Goal: Transaction & Acquisition: Purchase product/service

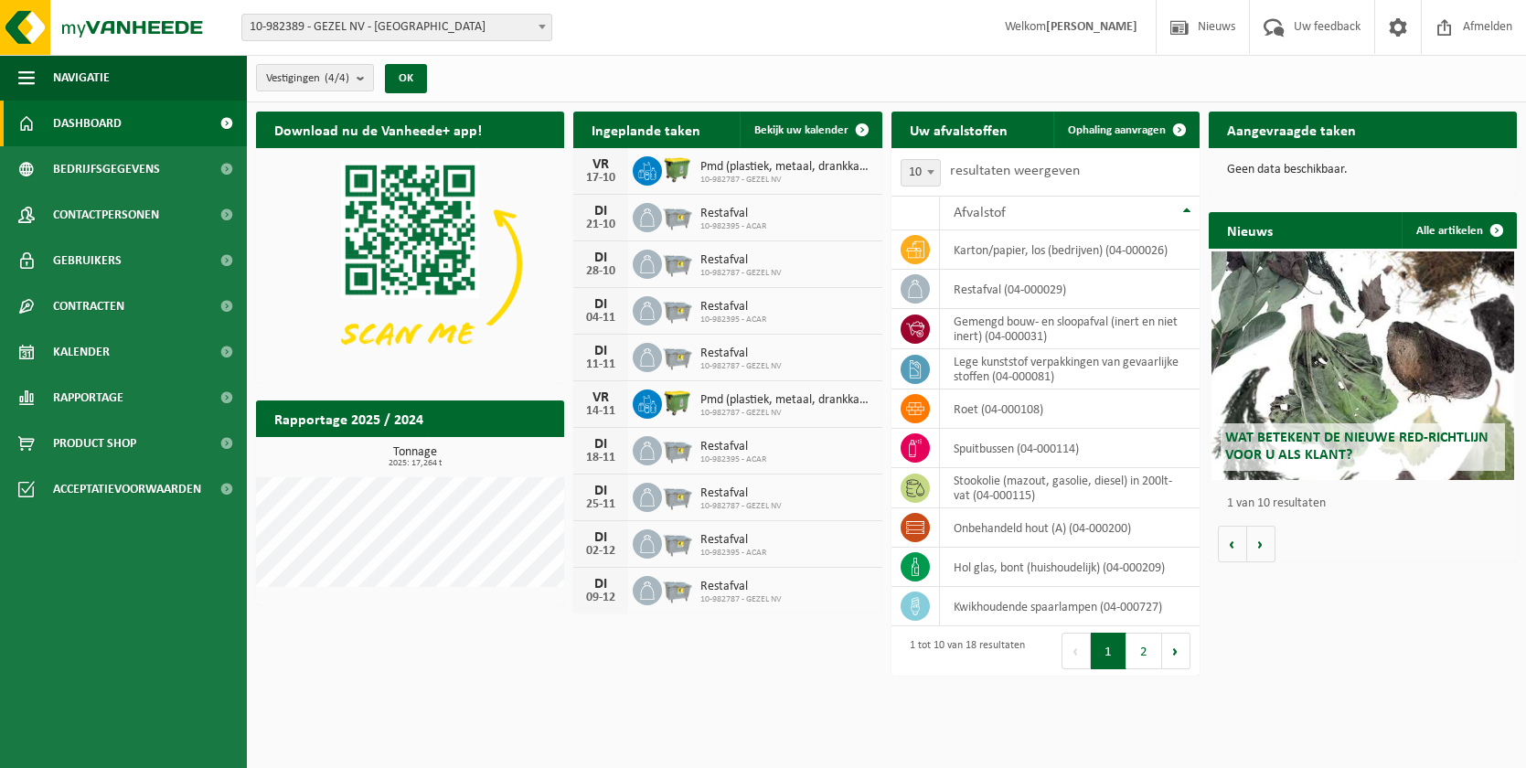
click at [466, 42] on div "Vestiging: 10-982389 - GEZEL NV - BUGGENHOUT 10-982395 - ACAR - SINT-NIKLAAS 10…" at bounding box center [763, 28] width 1526 height 56
click at [473, 28] on span "10-982389 - GEZEL NV - [GEOGRAPHIC_DATA]" at bounding box center [396, 28] width 309 height 26
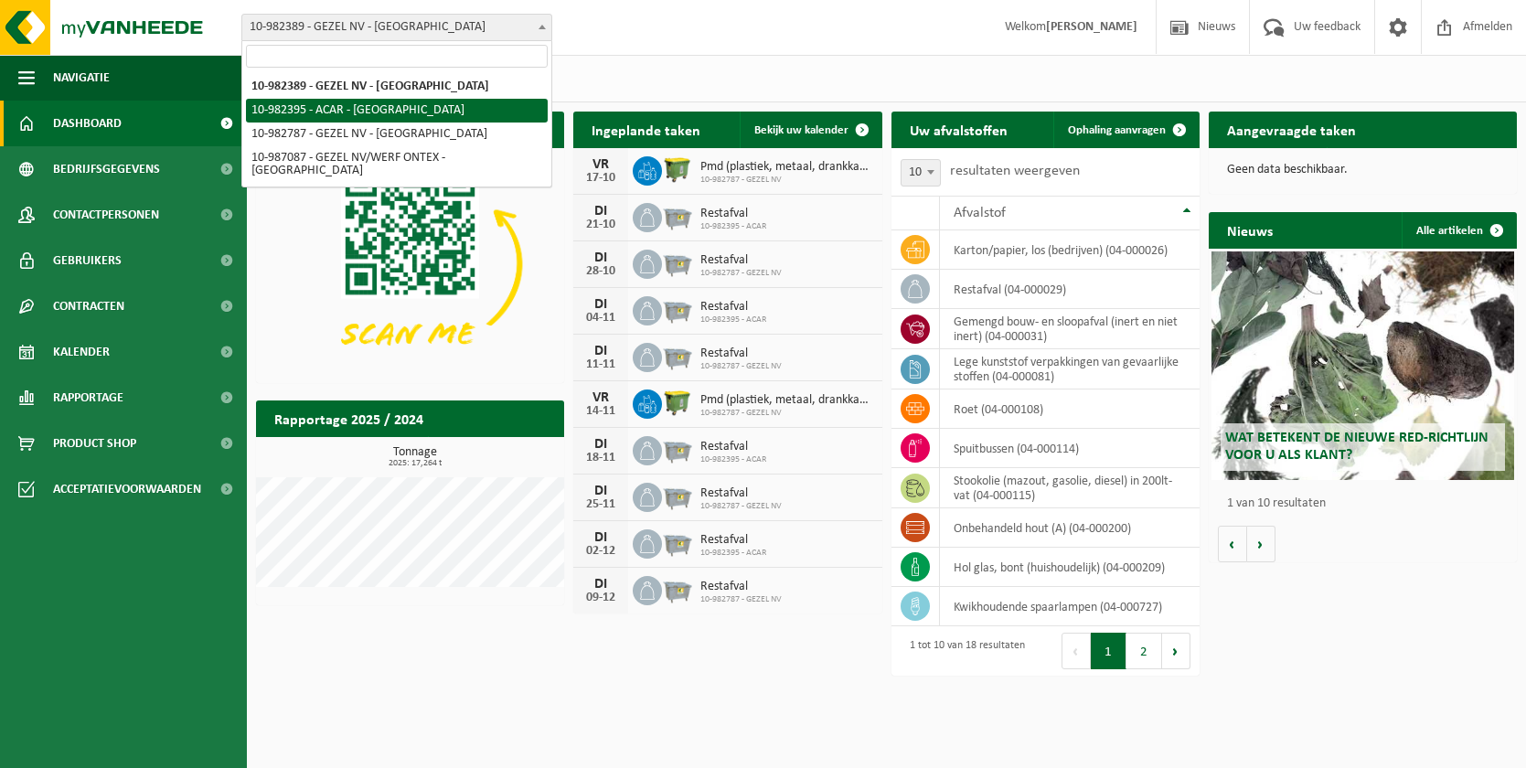
select select "162558"
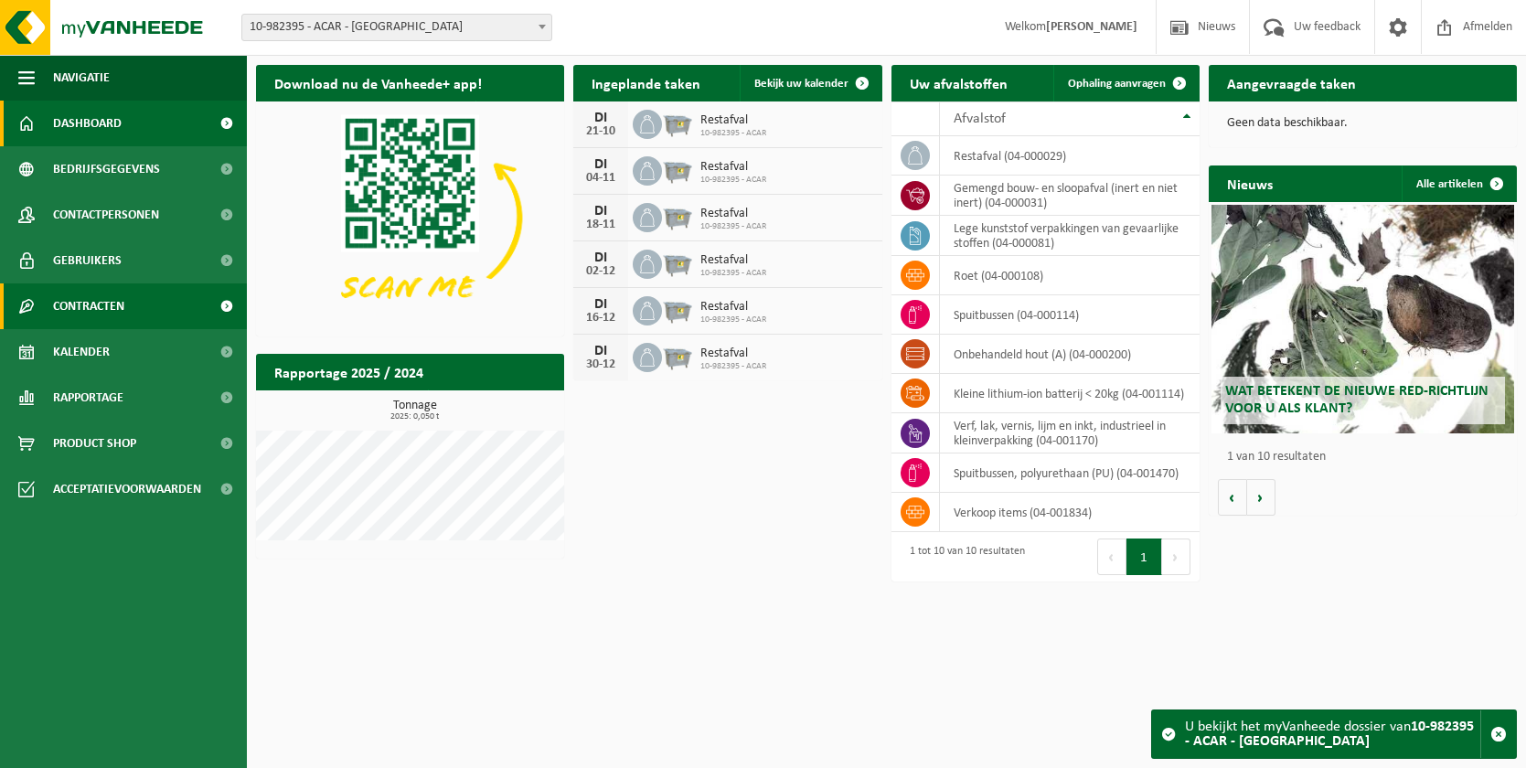
click at [123, 311] on span "Contracten" at bounding box center [88, 307] width 71 height 46
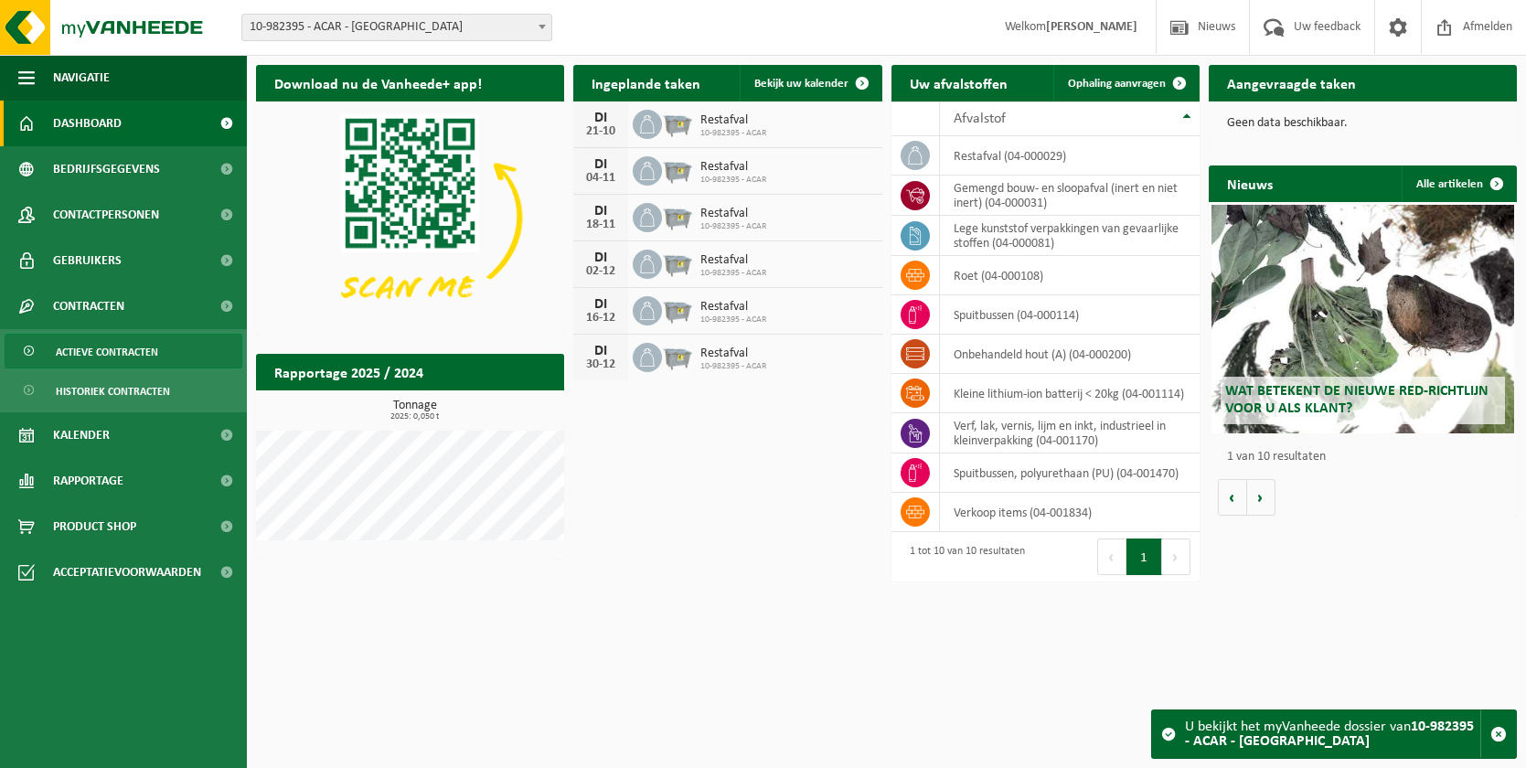
click at [113, 358] on span "Actieve contracten" at bounding box center [107, 352] width 102 height 35
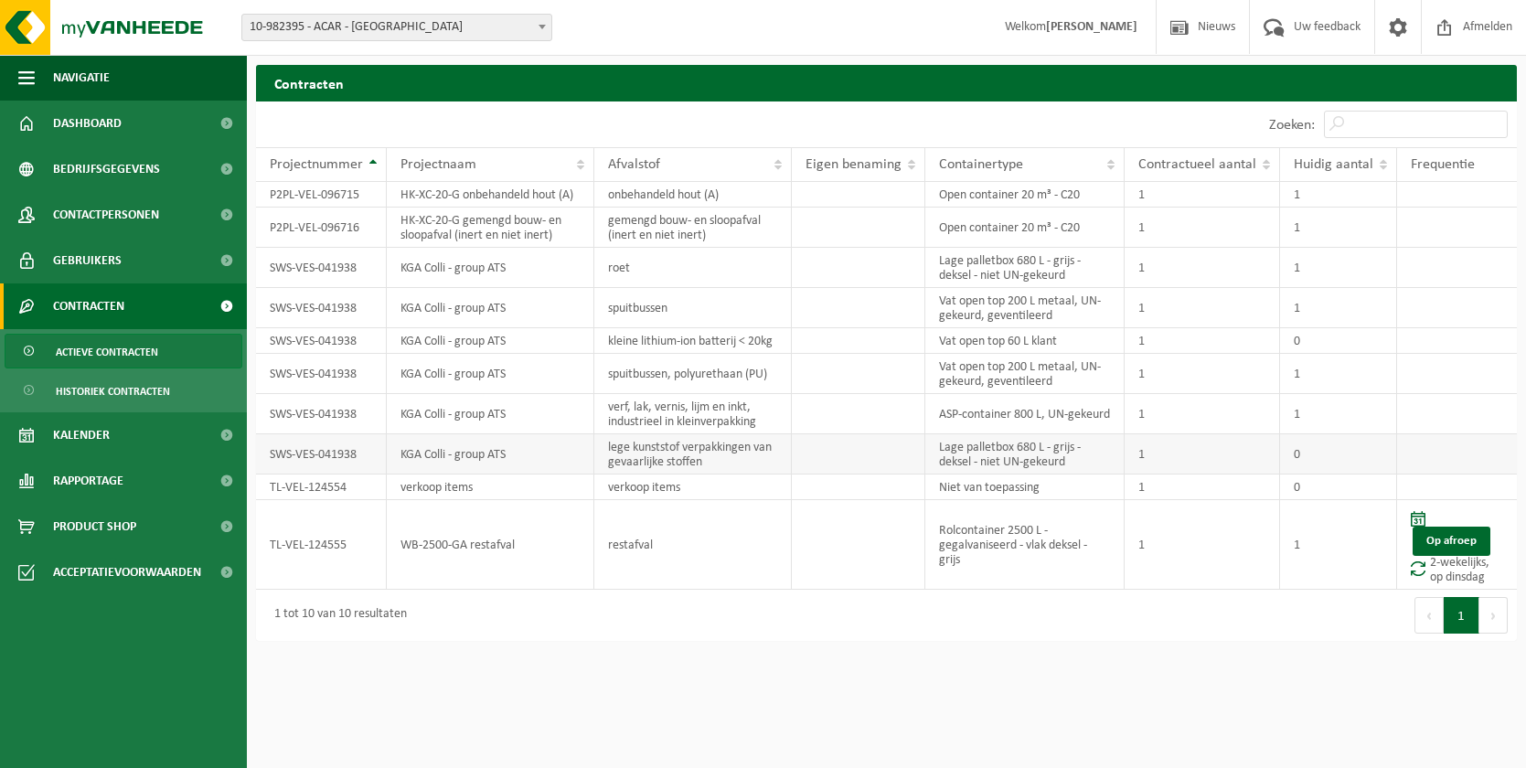
click at [653, 460] on td "lege kunststof verpakkingen van gevaarlijke stoffen" at bounding box center [693, 454] width 198 height 40
click at [100, 379] on span "Historiek contracten" at bounding box center [113, 391] width 114 height 35
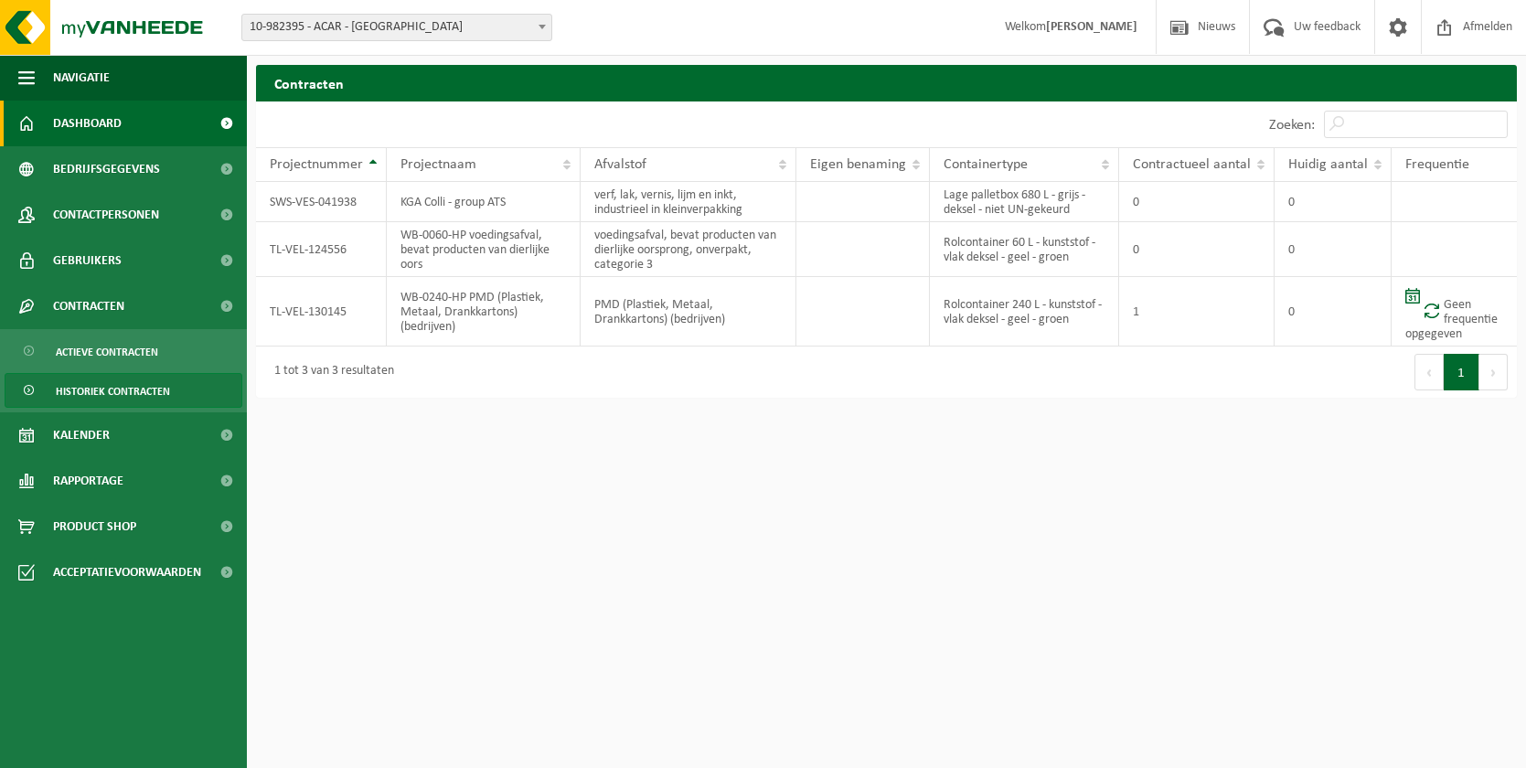
click at [102, 126] on span "Dashboard" at bounding box center [87, 124] width 69 height 46
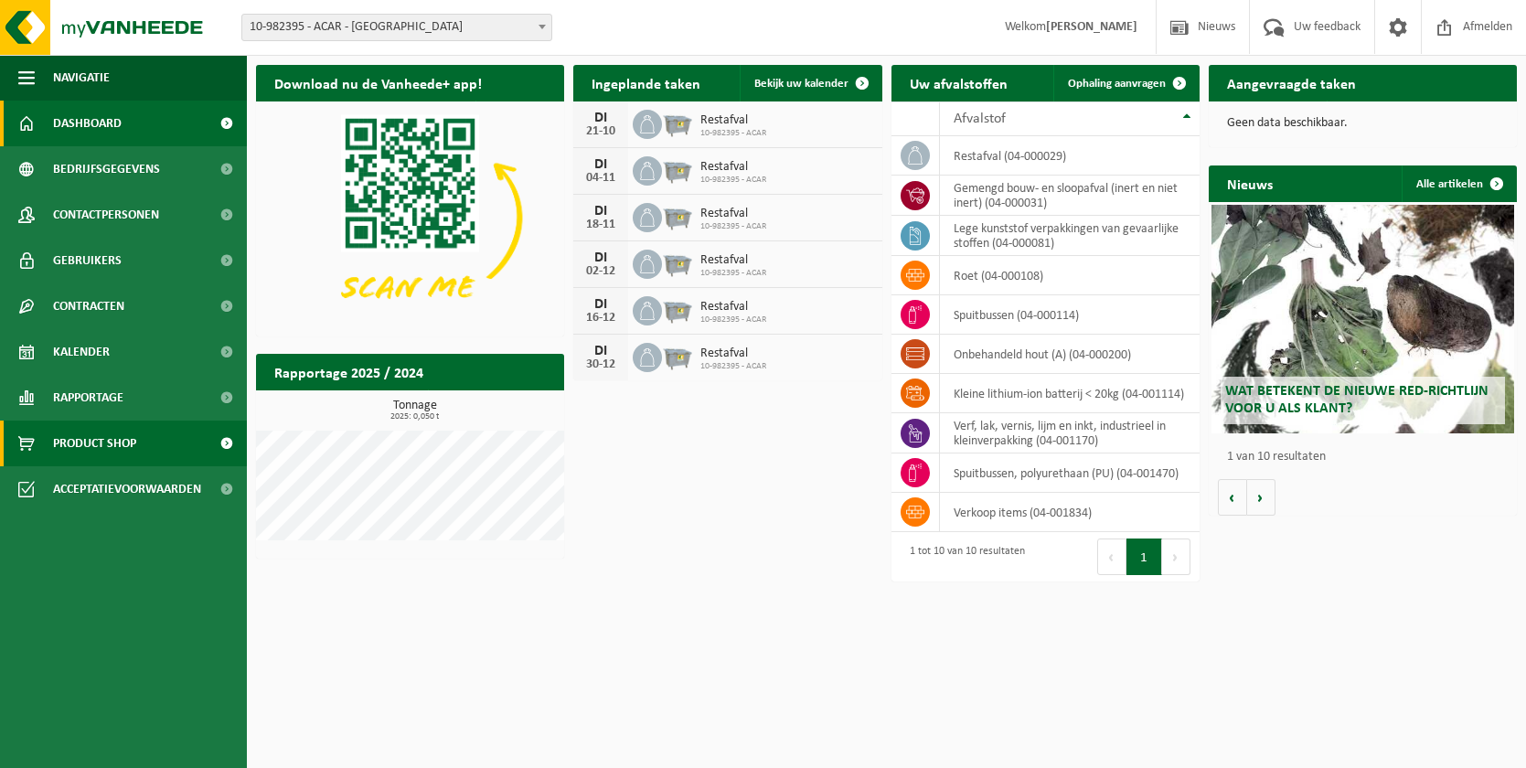
click at [125, 441] on span "Product Shop" at bounding box center [94, 444] width 83 height 46
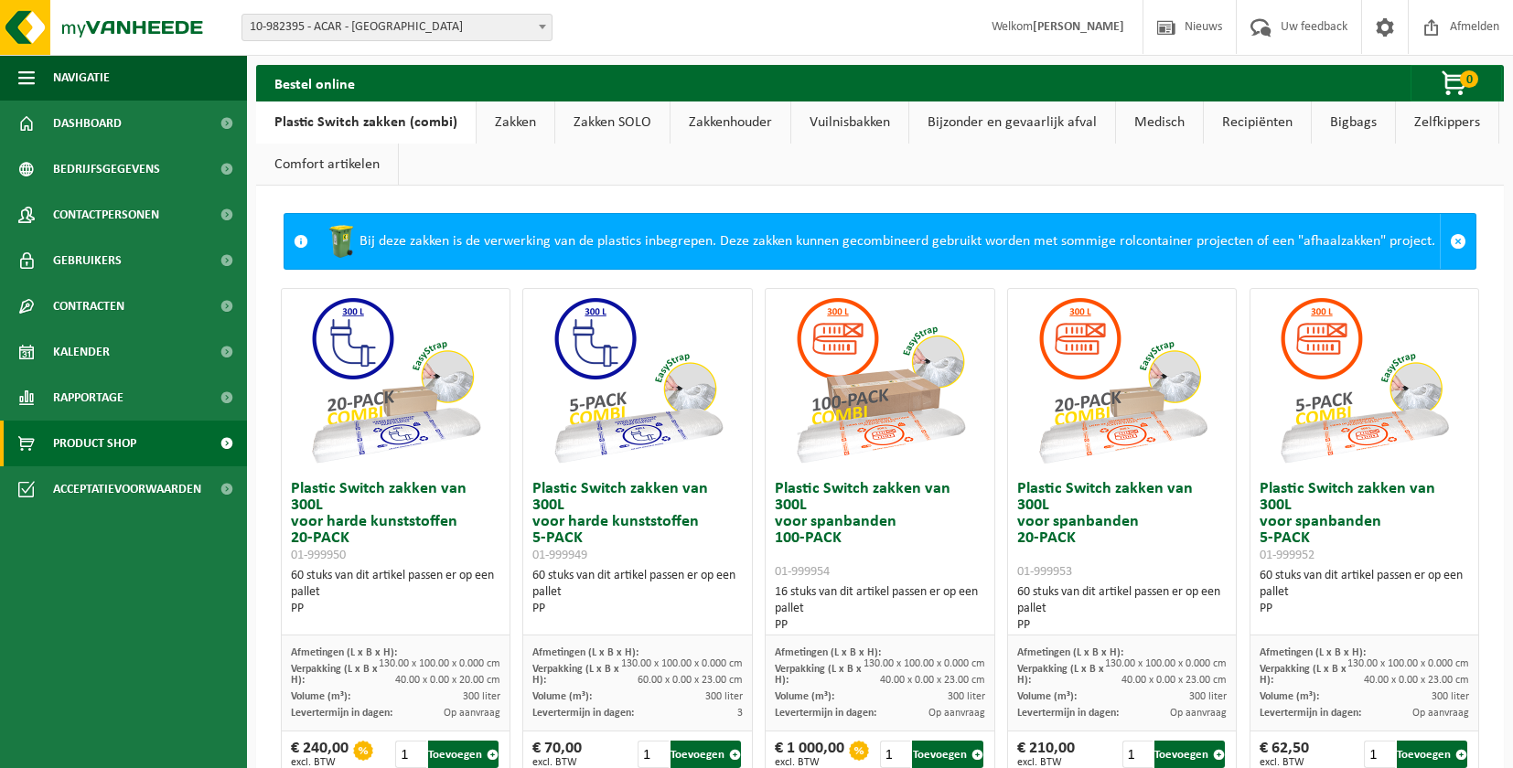
click at [523, 120] on link "Zakken" at bounding box center [515, 123] width 78 height 42
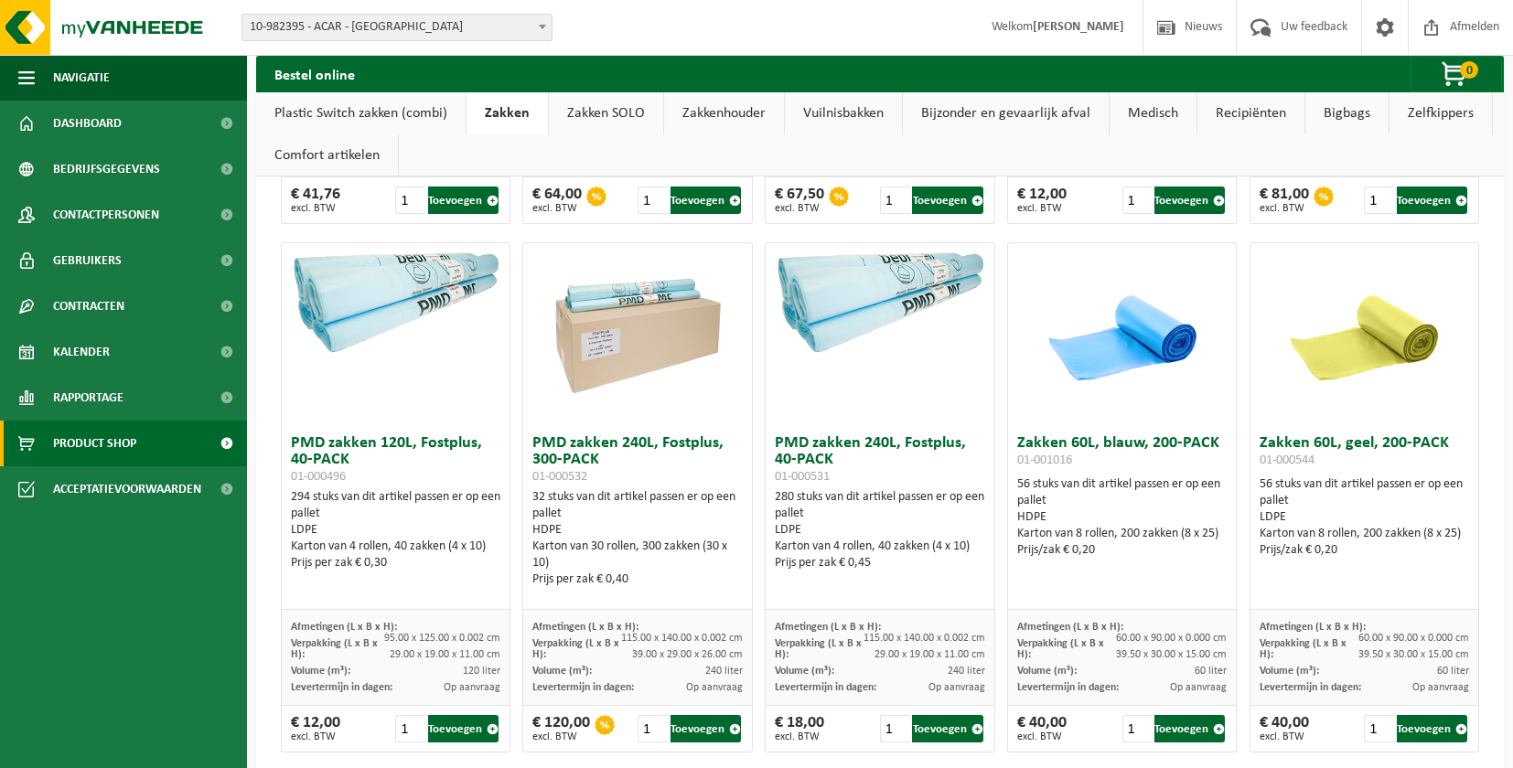
scroll to position [1646, 0]
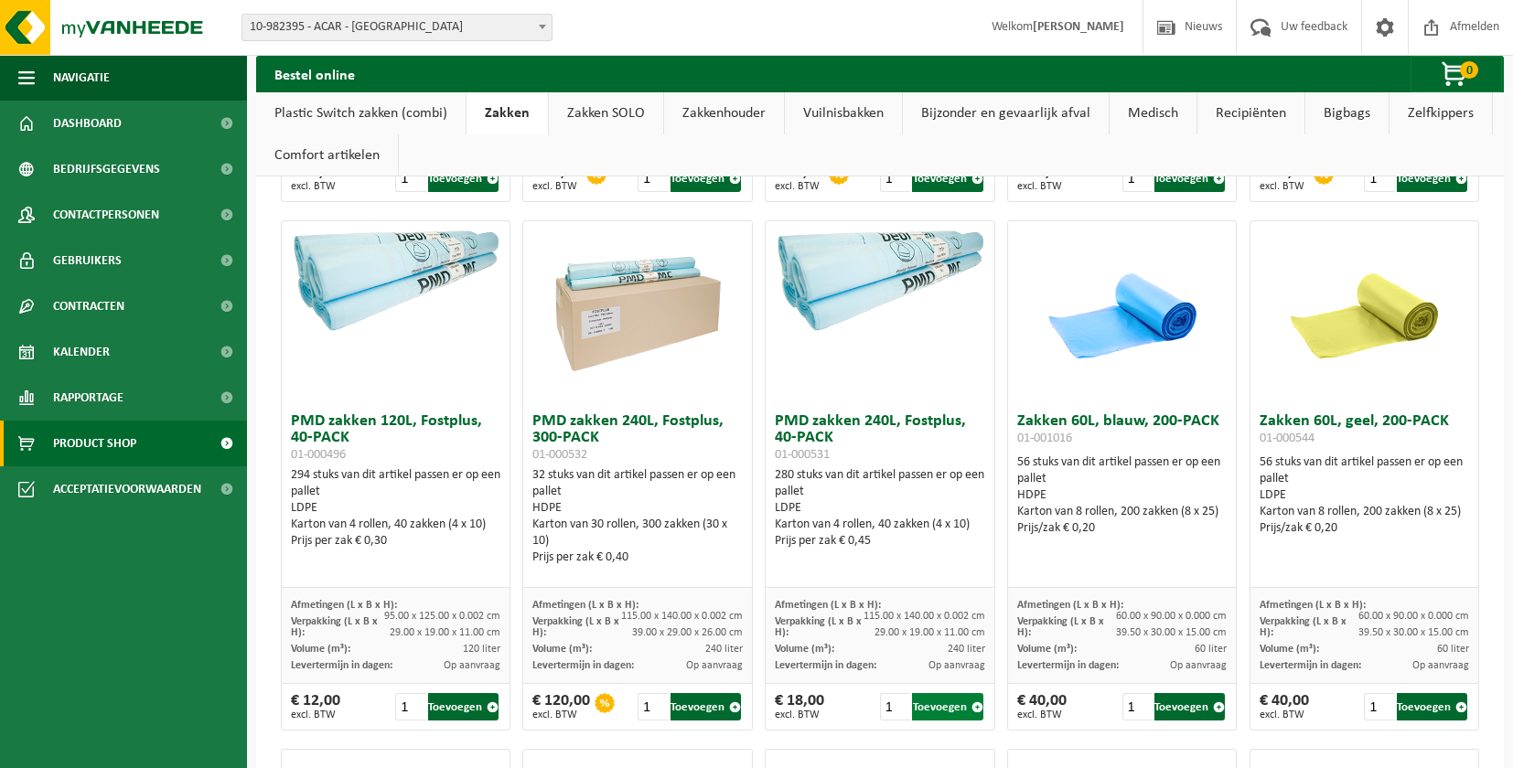
click at [936, 710] on button "Toevoegen" at bounding box center [947, 706] width 70 height 27
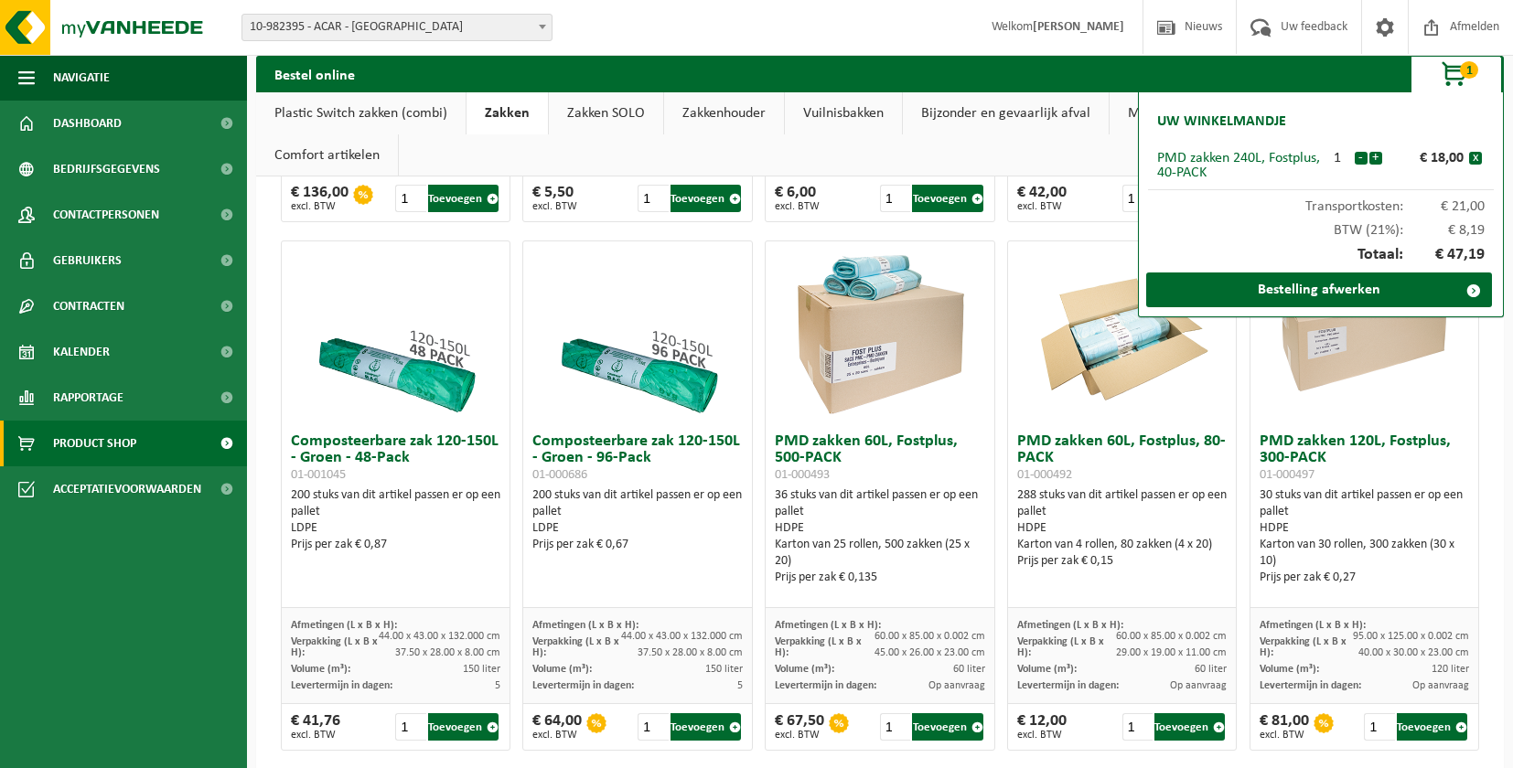
scroll to position [1159, 0]
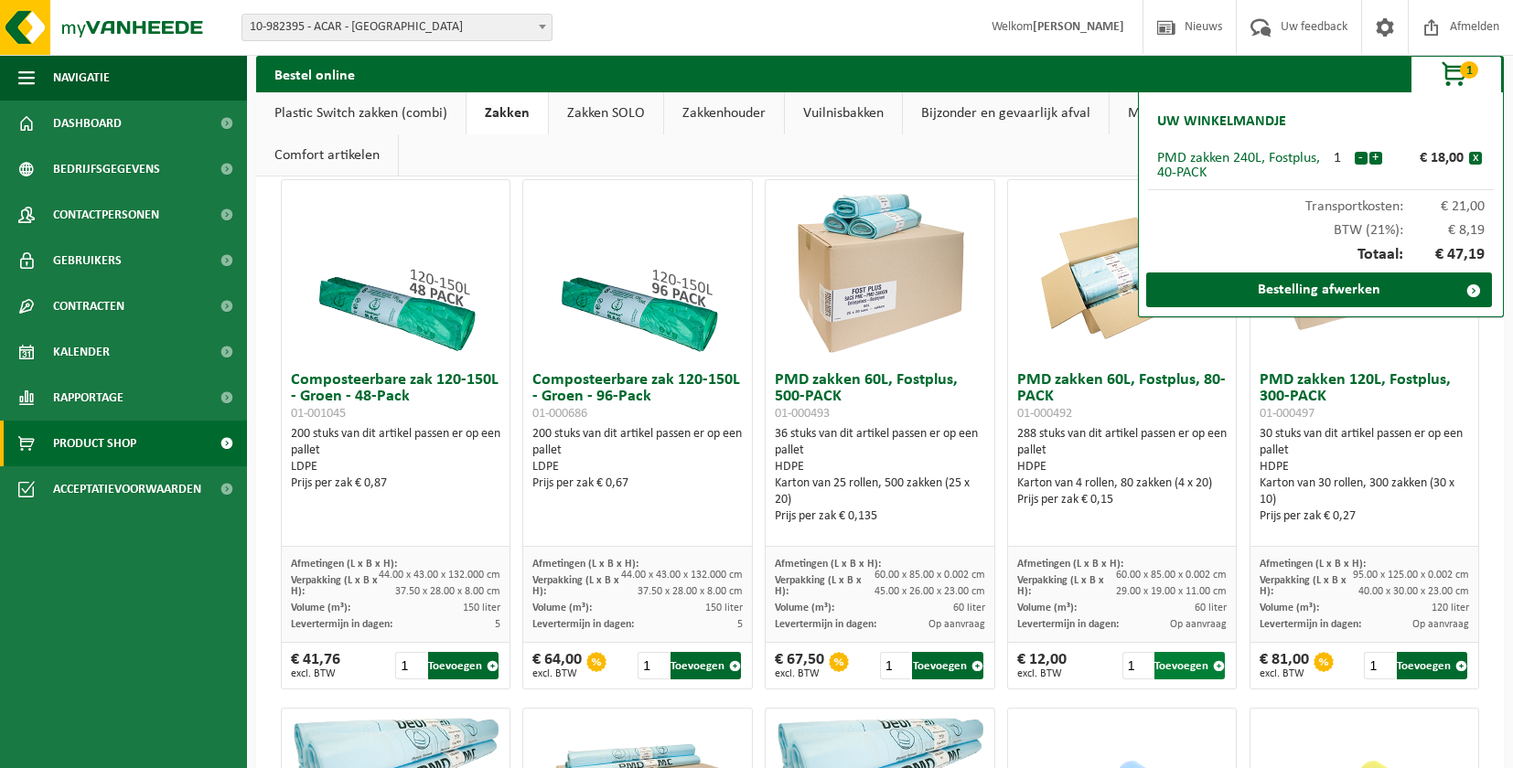
click at [1169, 667] on button "Toevoegen" at bounding box center [1189, 665] width 70 height 27
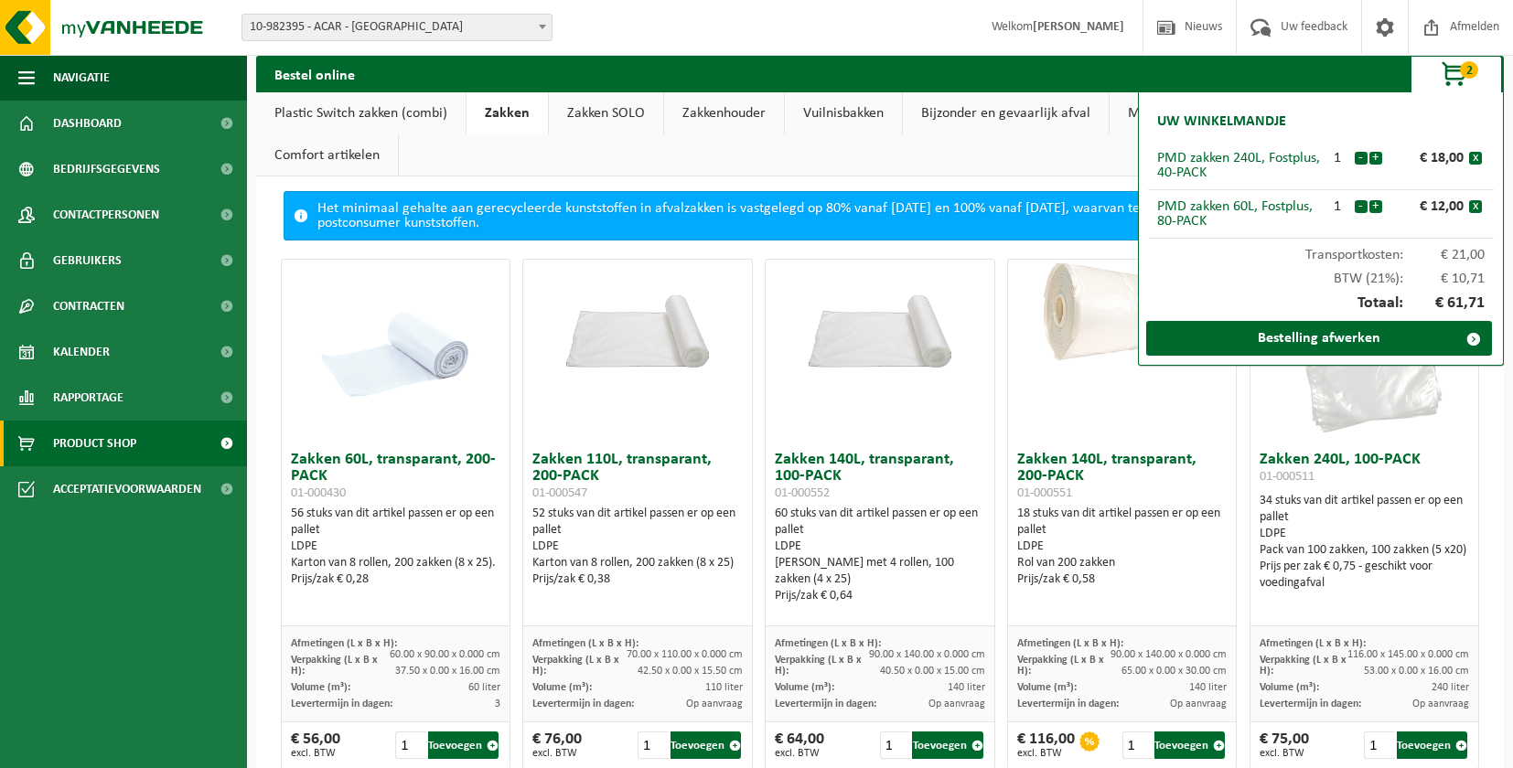
scroll to position [0, 0]
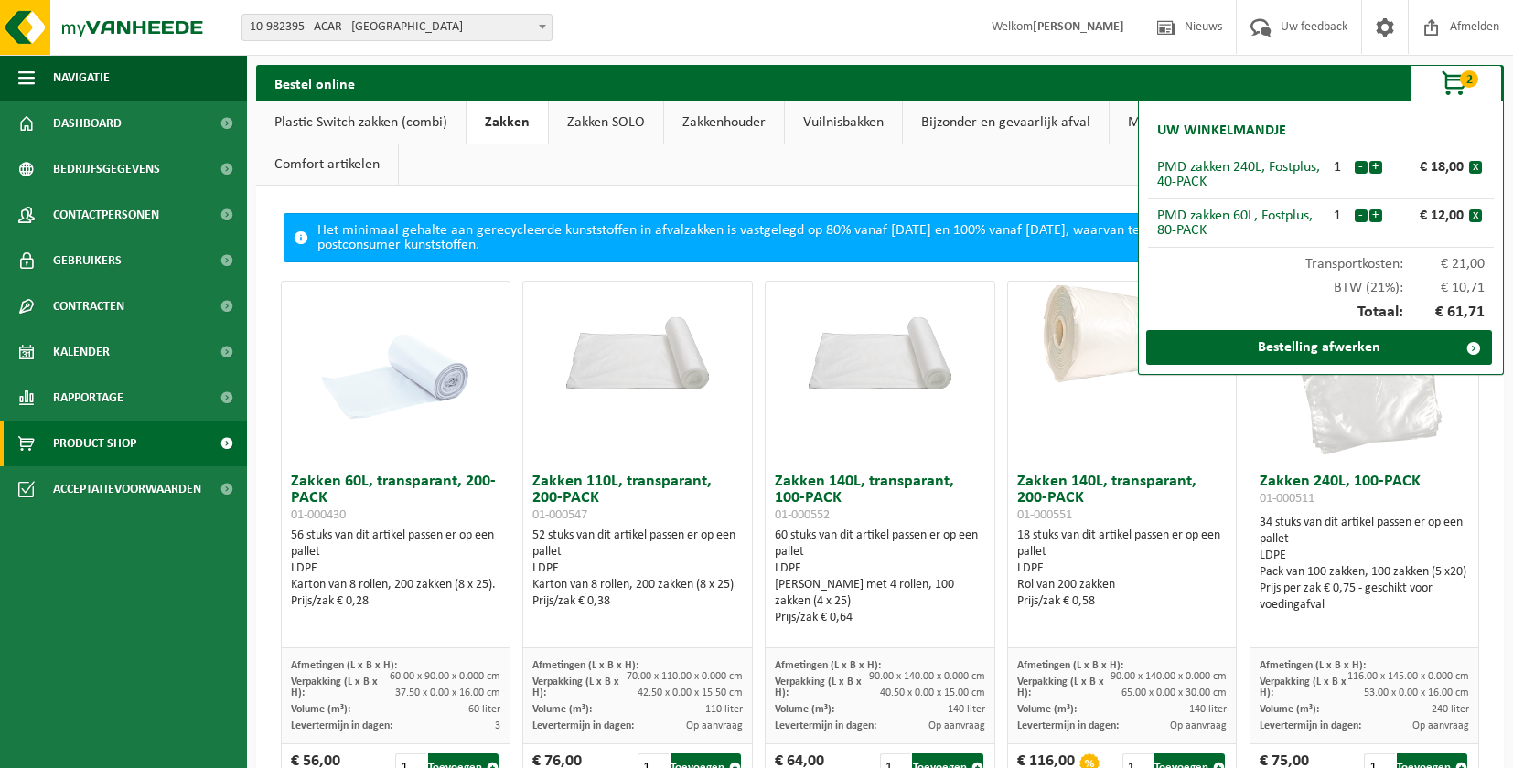
click at [619, 119] on link "Zakken SOLO" at bounding box center [606, 123] width 114 height 42
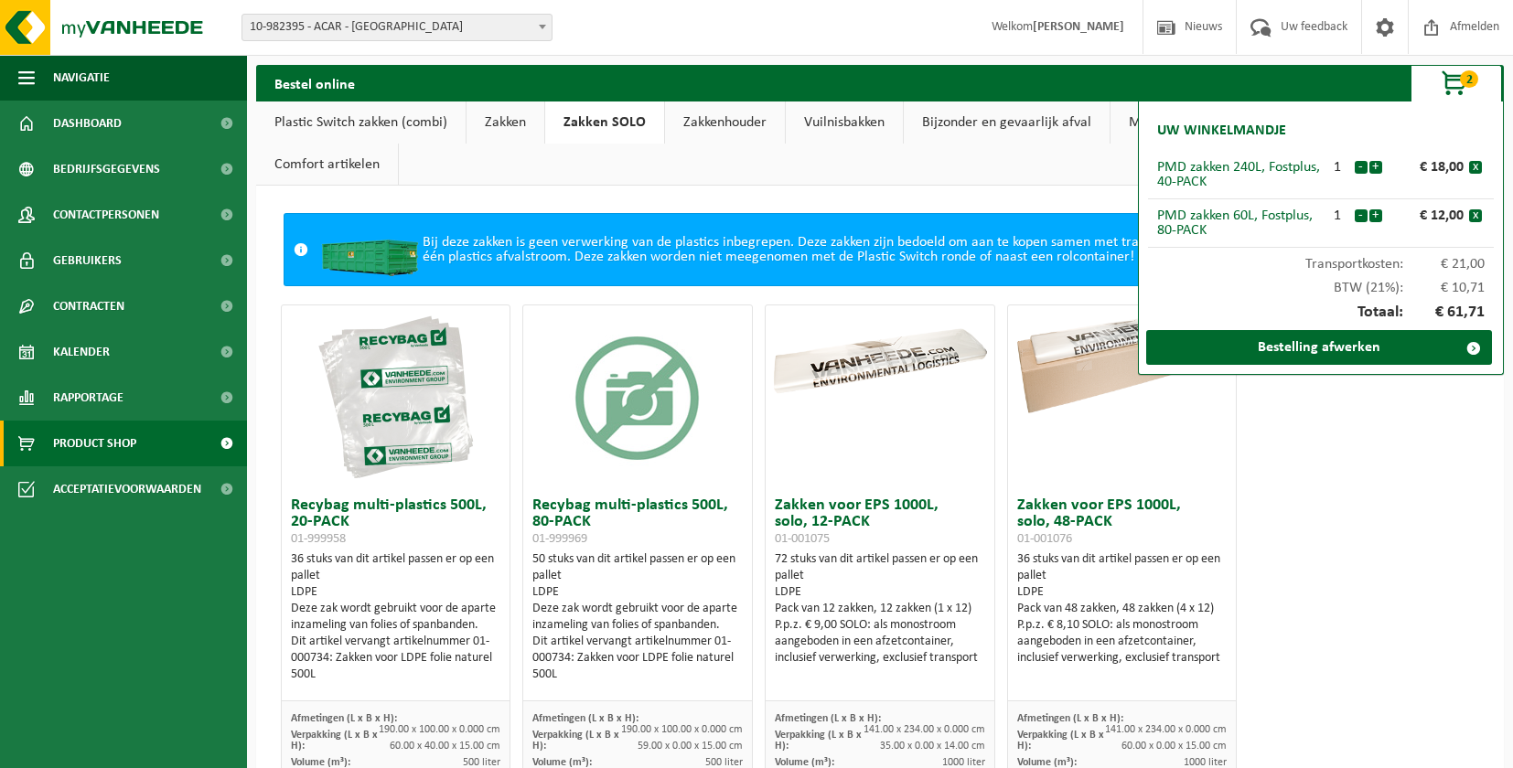
click at [1451, 83] on span "button" at bounding box center [1454, 84] width 91 height 37
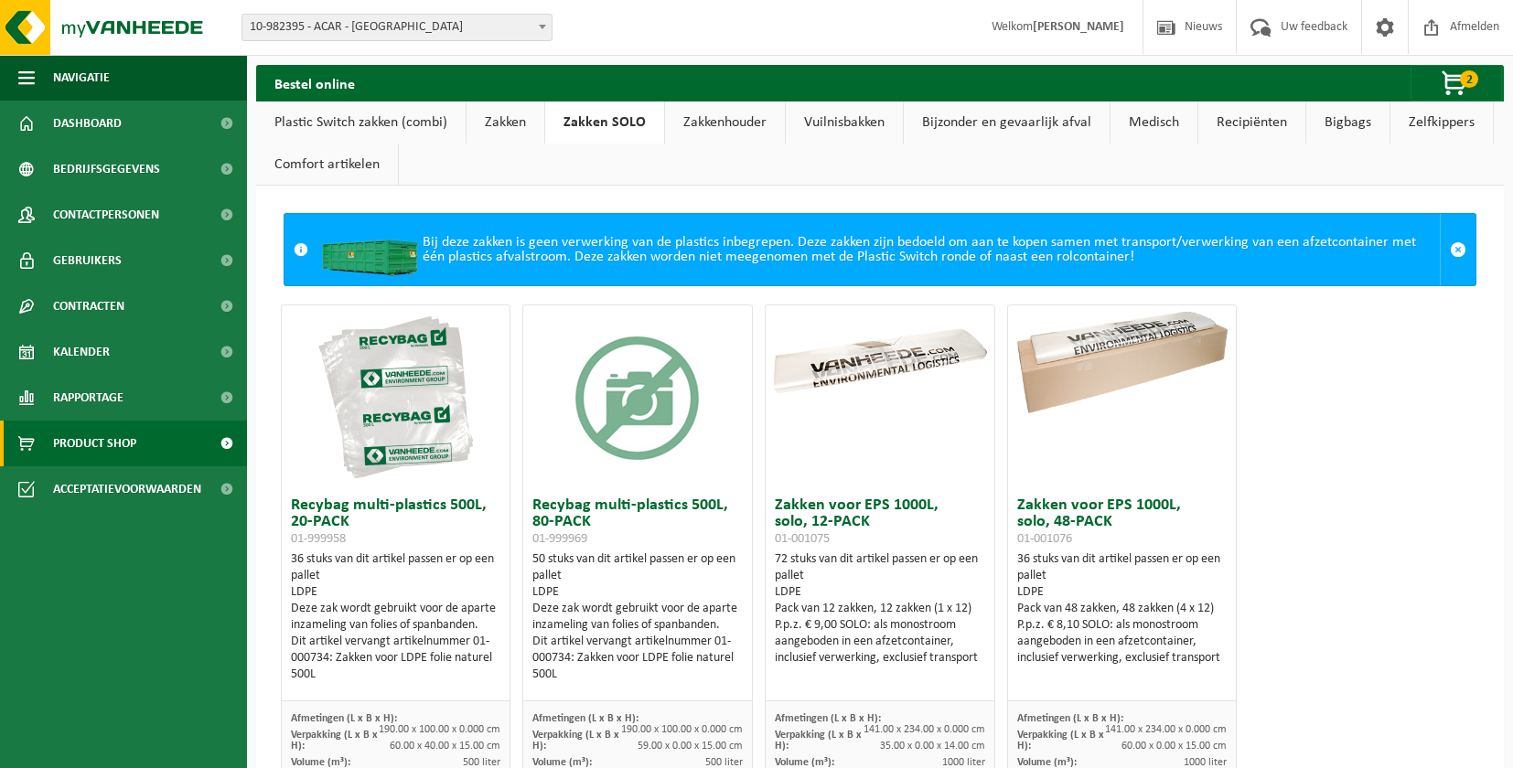
click at [512, 117] on link "Zakken" at bounding box center [505, 123] width 78 height 42
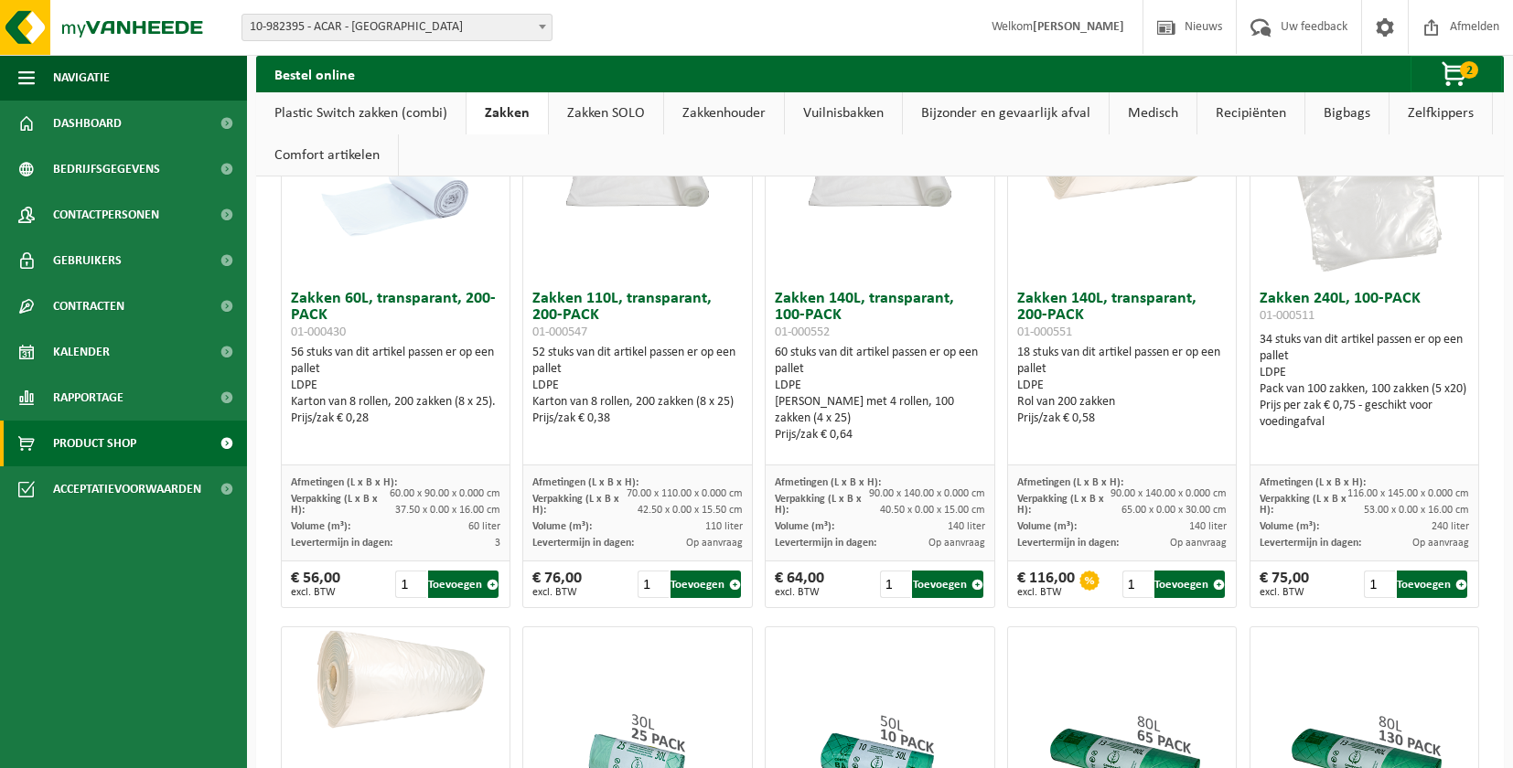
scroll to position [244, 0]
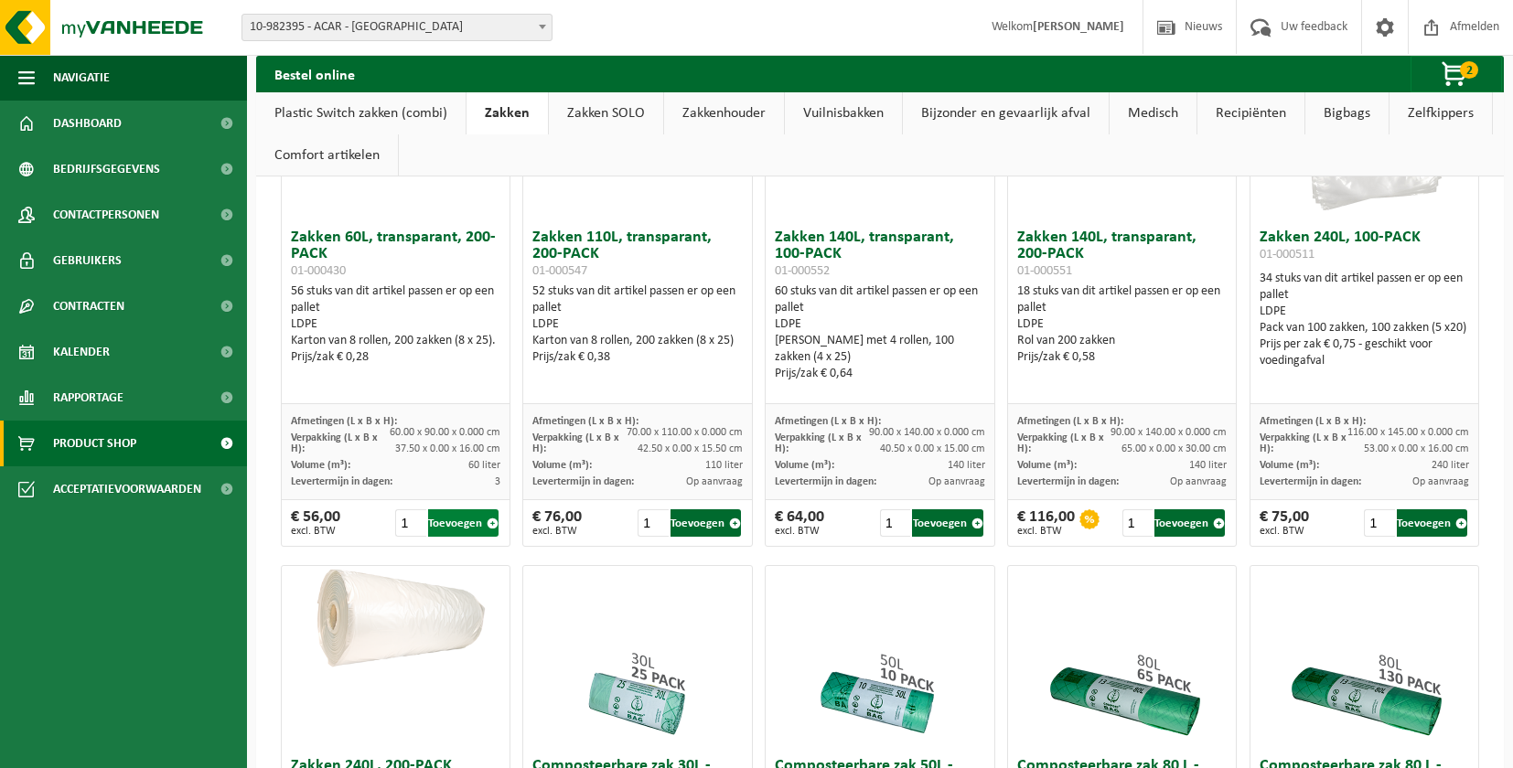
click at [457, 523] on button "Toevoegen" at bounding box center [463, 522] width 70 height 27
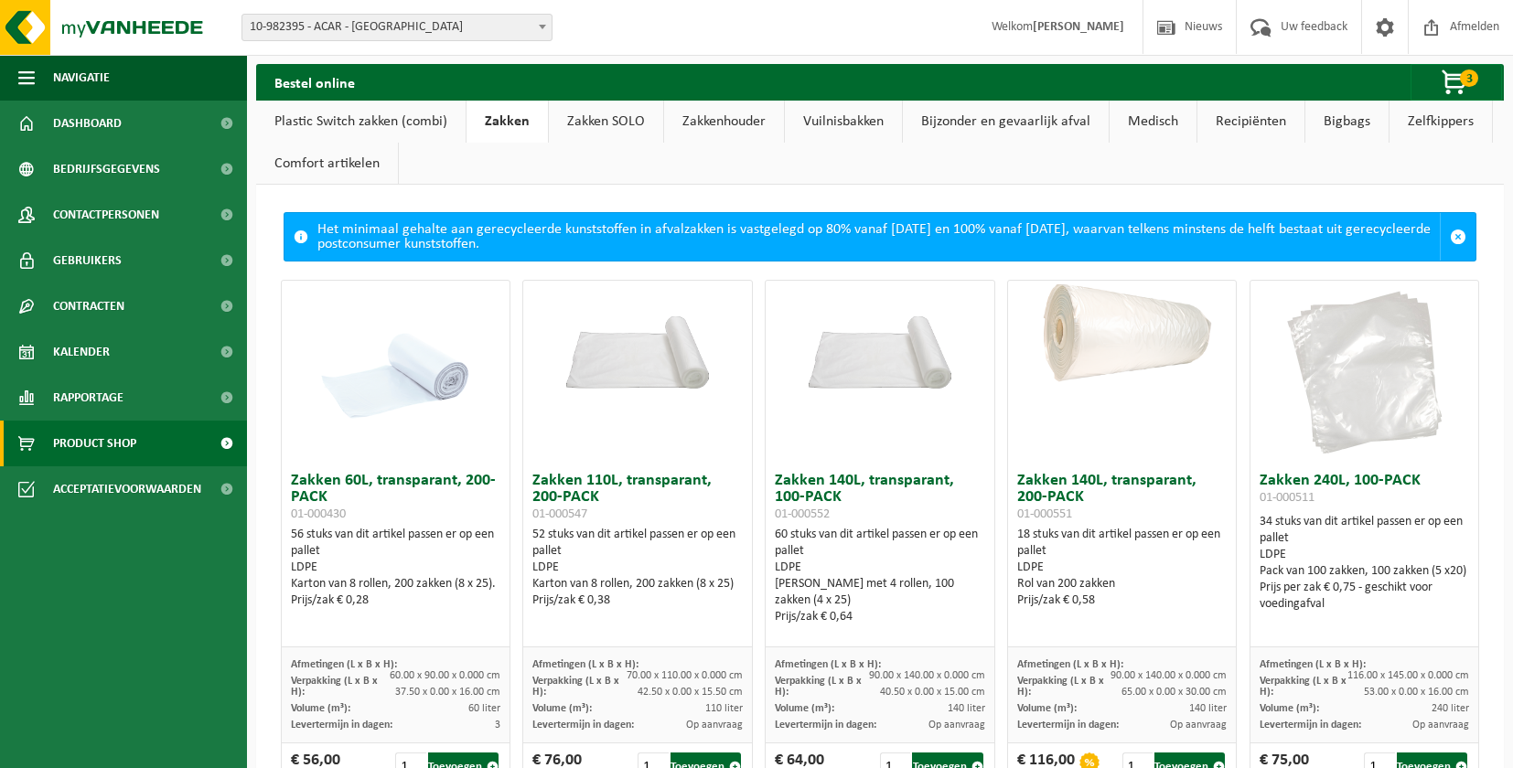
scroll to position [0, 0]
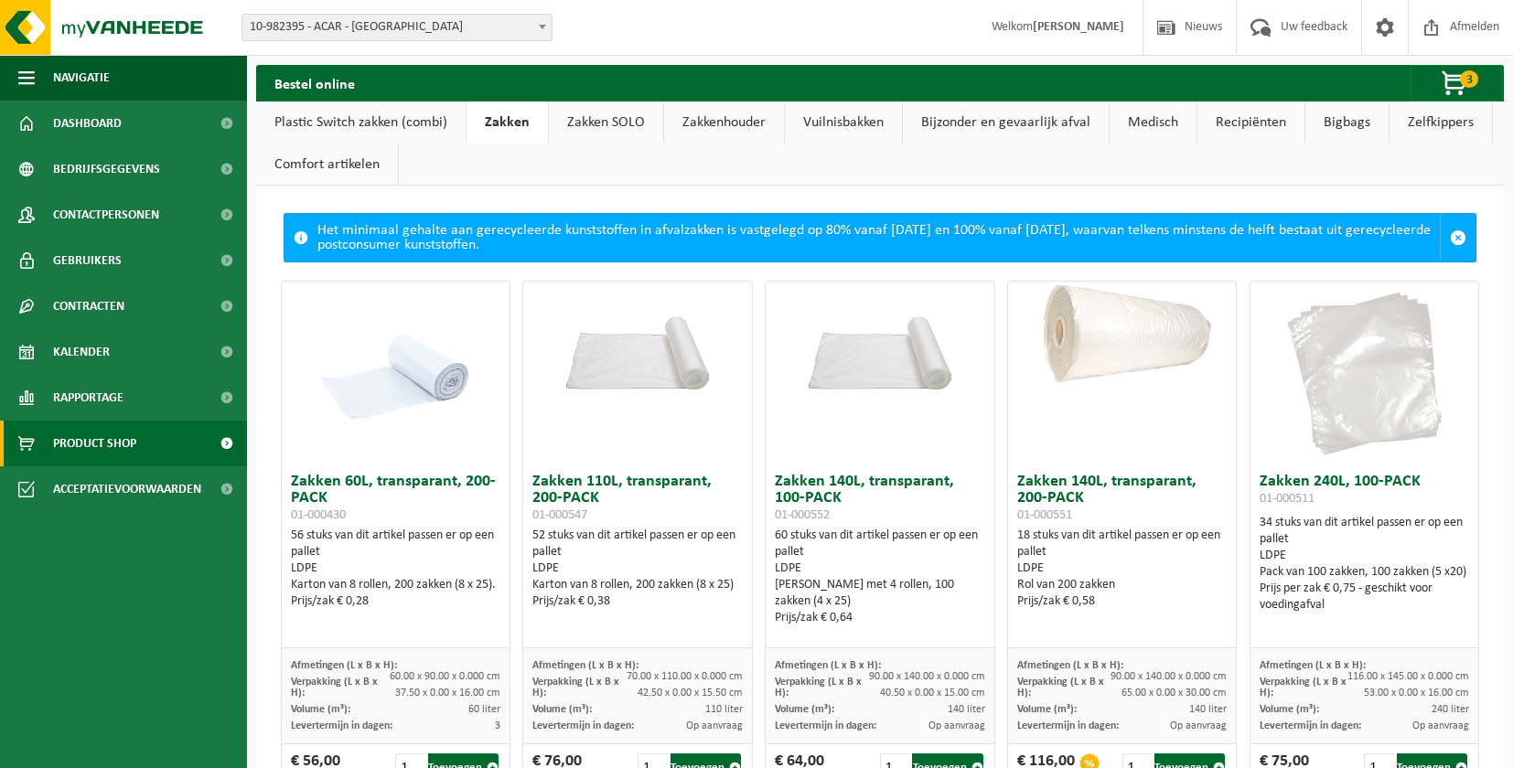
click at [697, 121] on link "Zakkenhouder" at bounding box center [724, 123] width 120 height 42
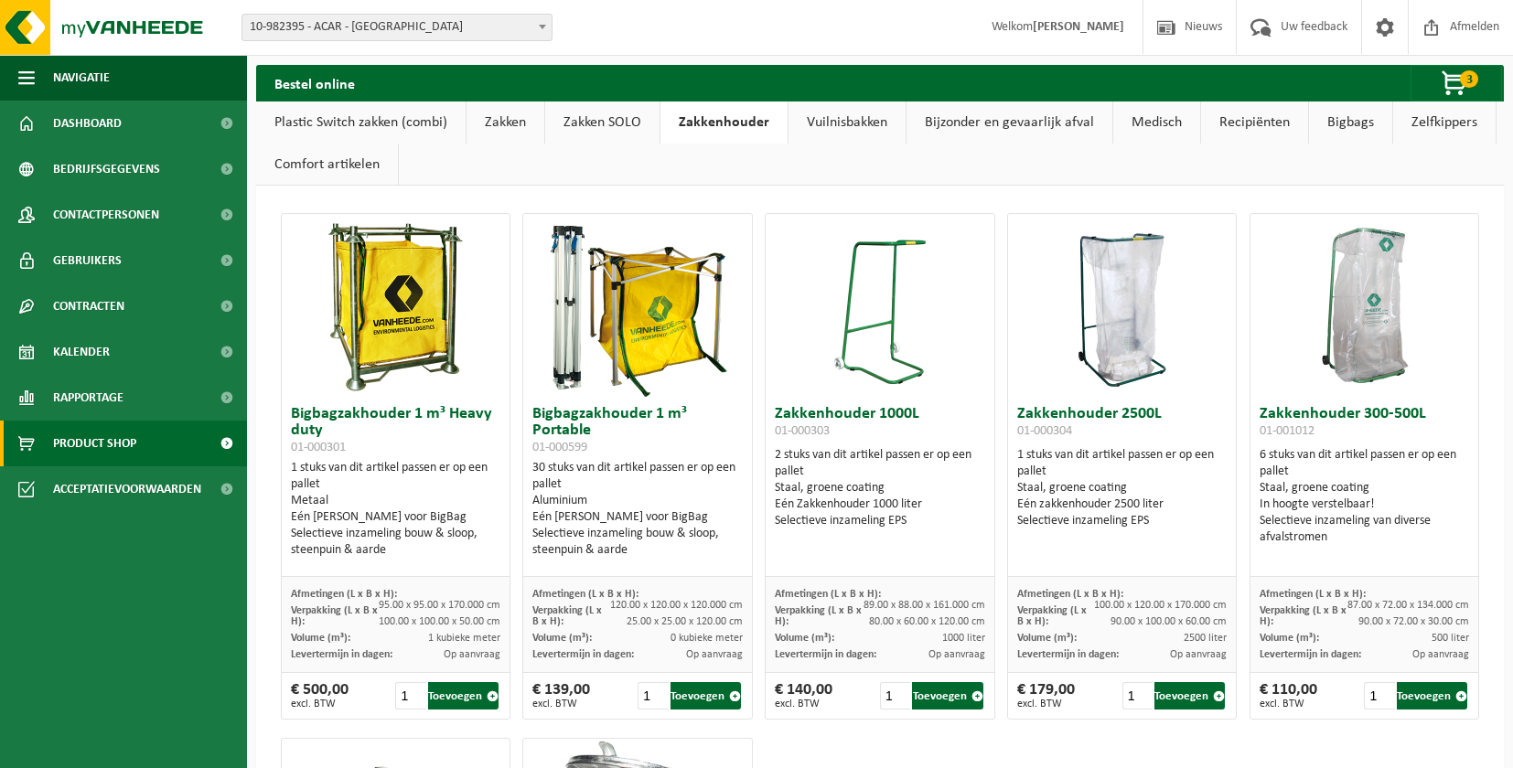
click at [408, 120] on link "Plastic Switch zakken (combi)" at bounding box center [360, 123] width 209 height 42
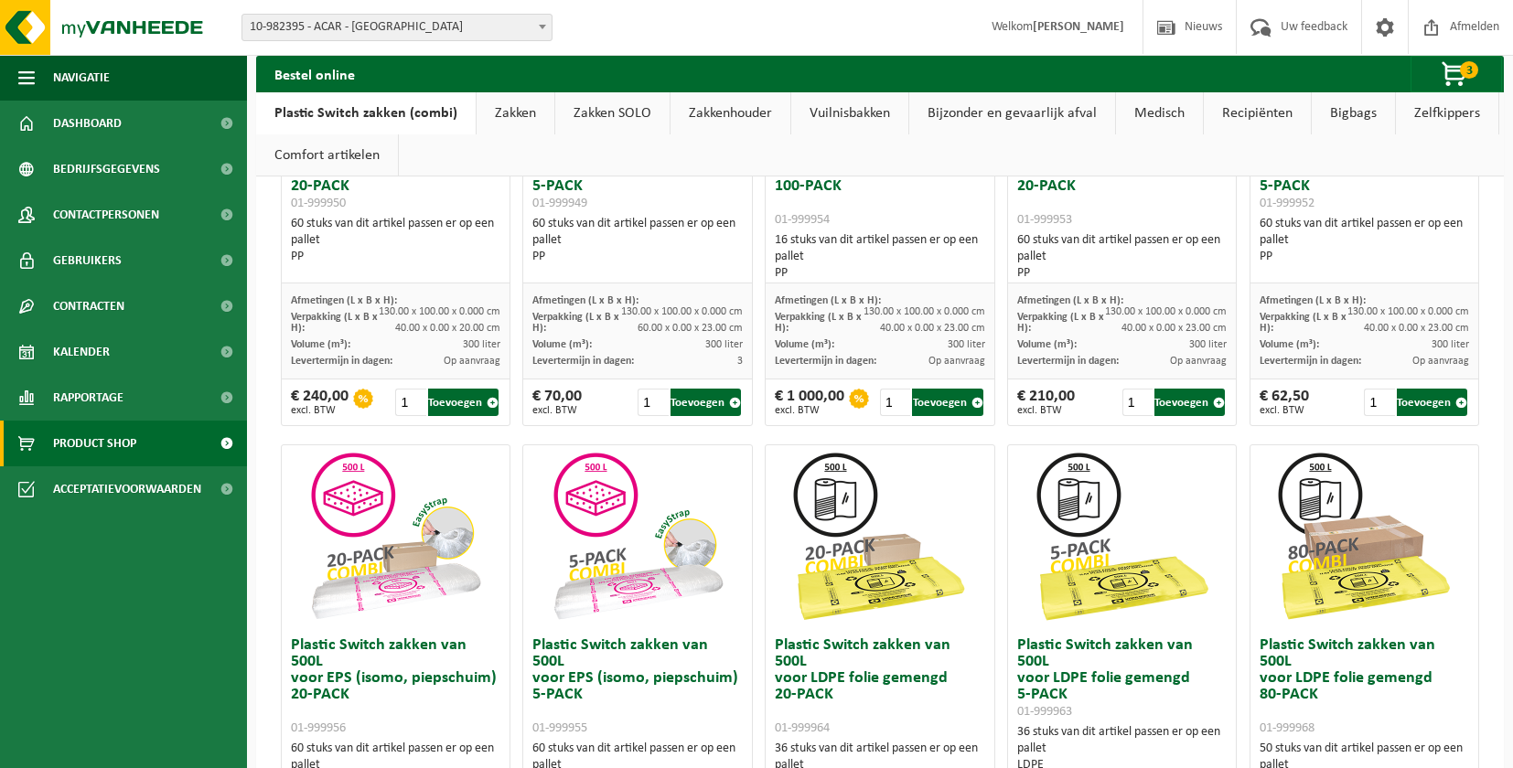
scroll to position [37, 0]
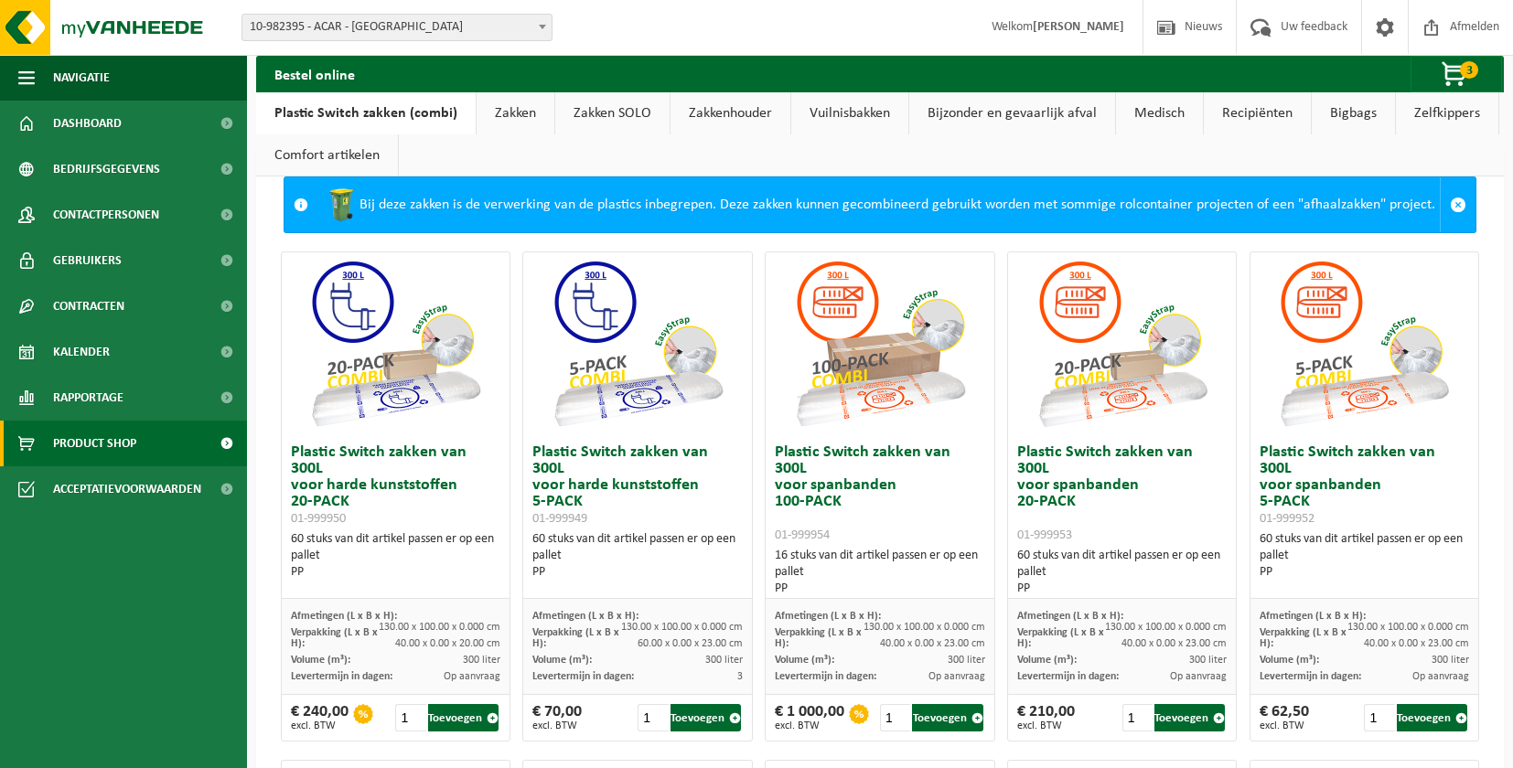
click at [596, 112] on link "Zakken SOLO" at bounding box center [612, 113] width 114 height 42
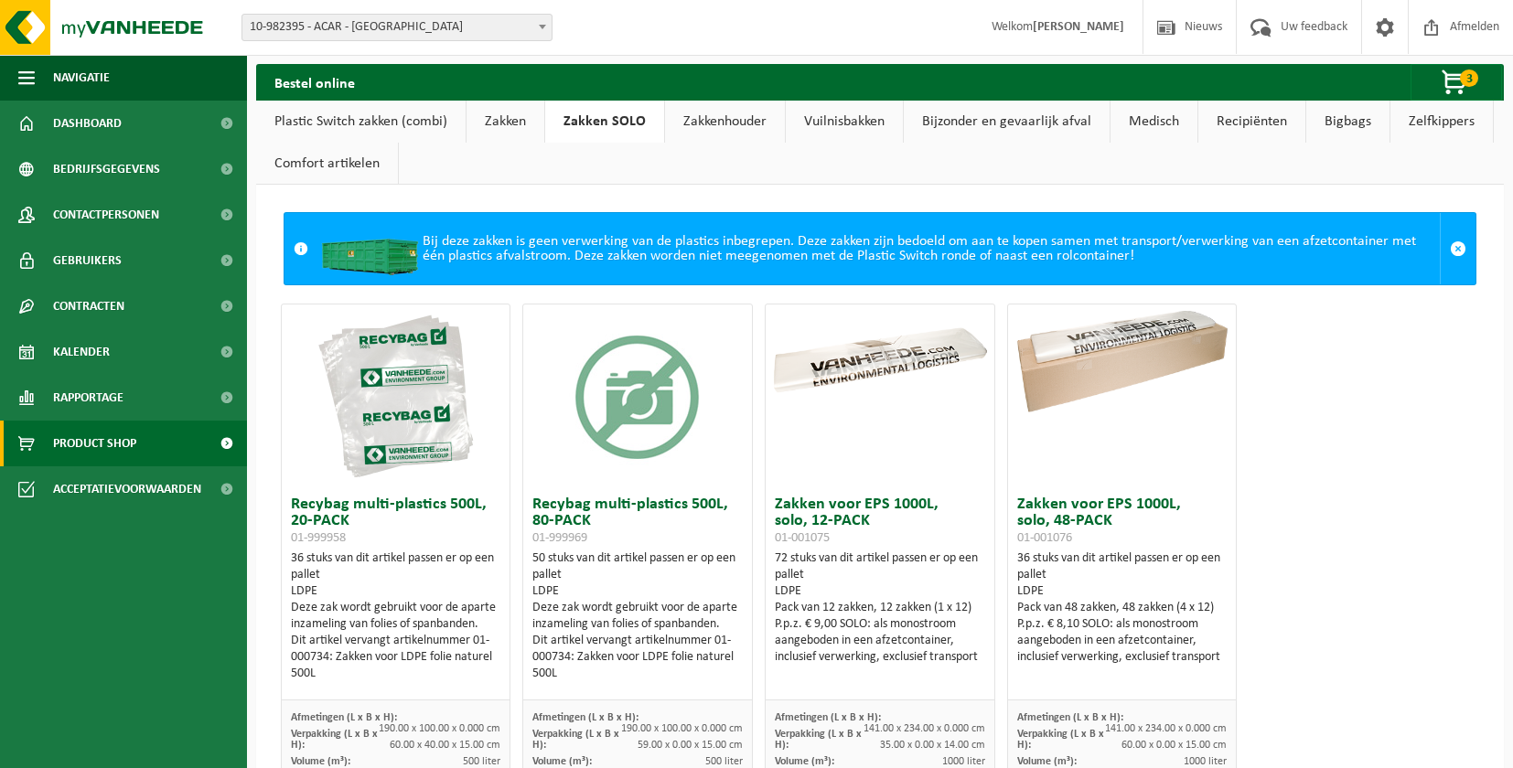
scroll to position [0, 0]
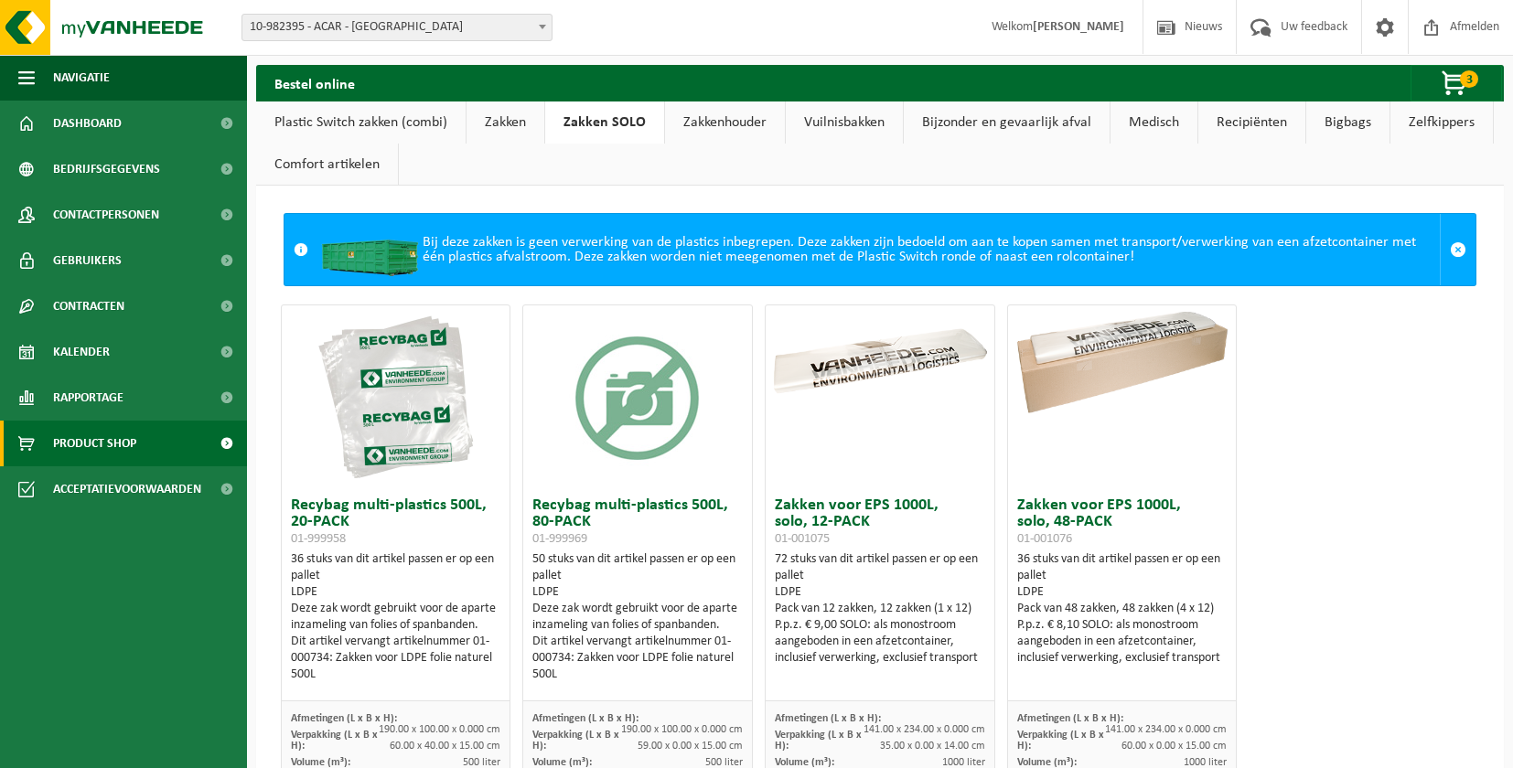
click at [389, 127] on link "Plastic Switch zakken (combi)" at bounding box center [360, 123] width 209 height 42
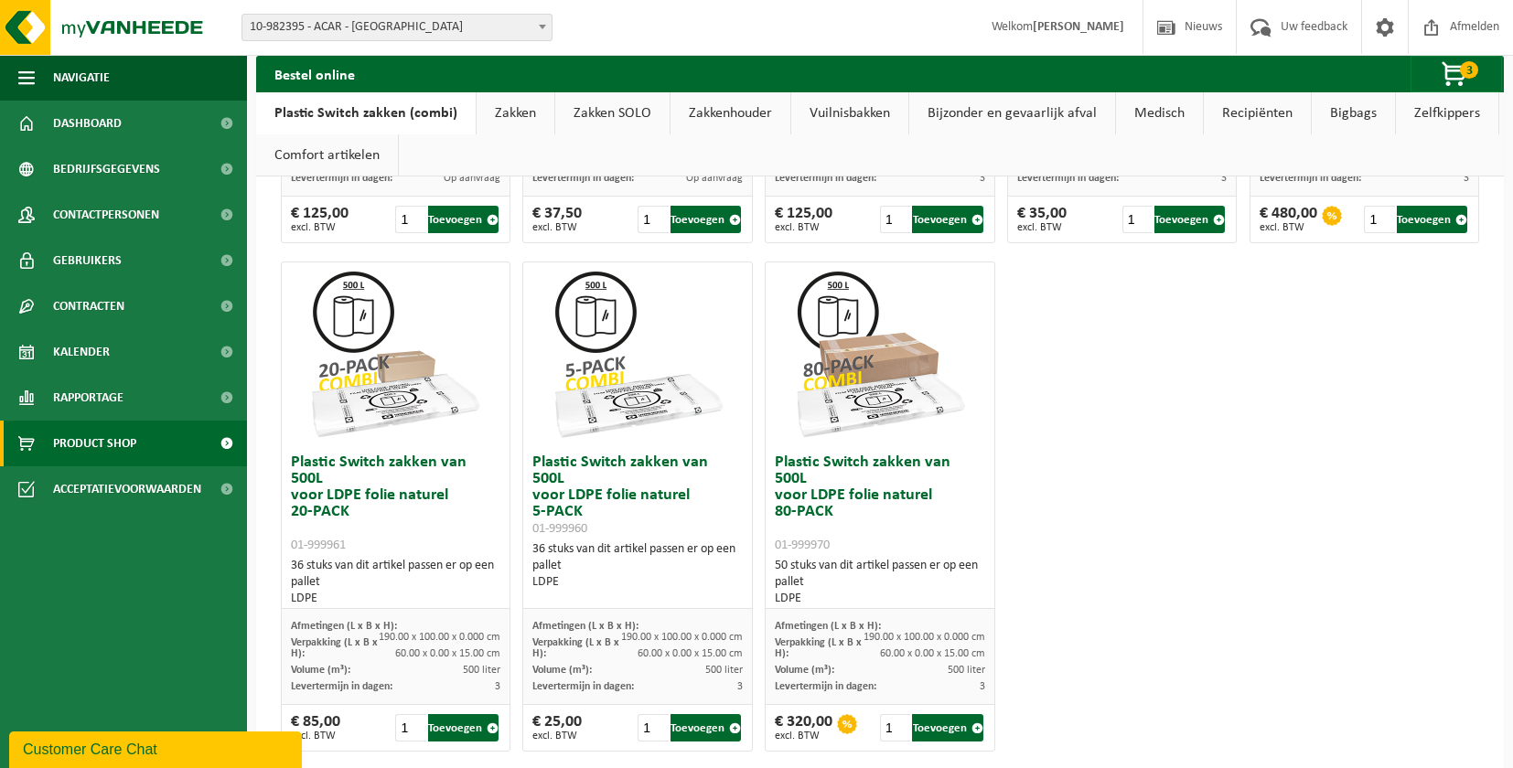
scroll to position [1073, 0]
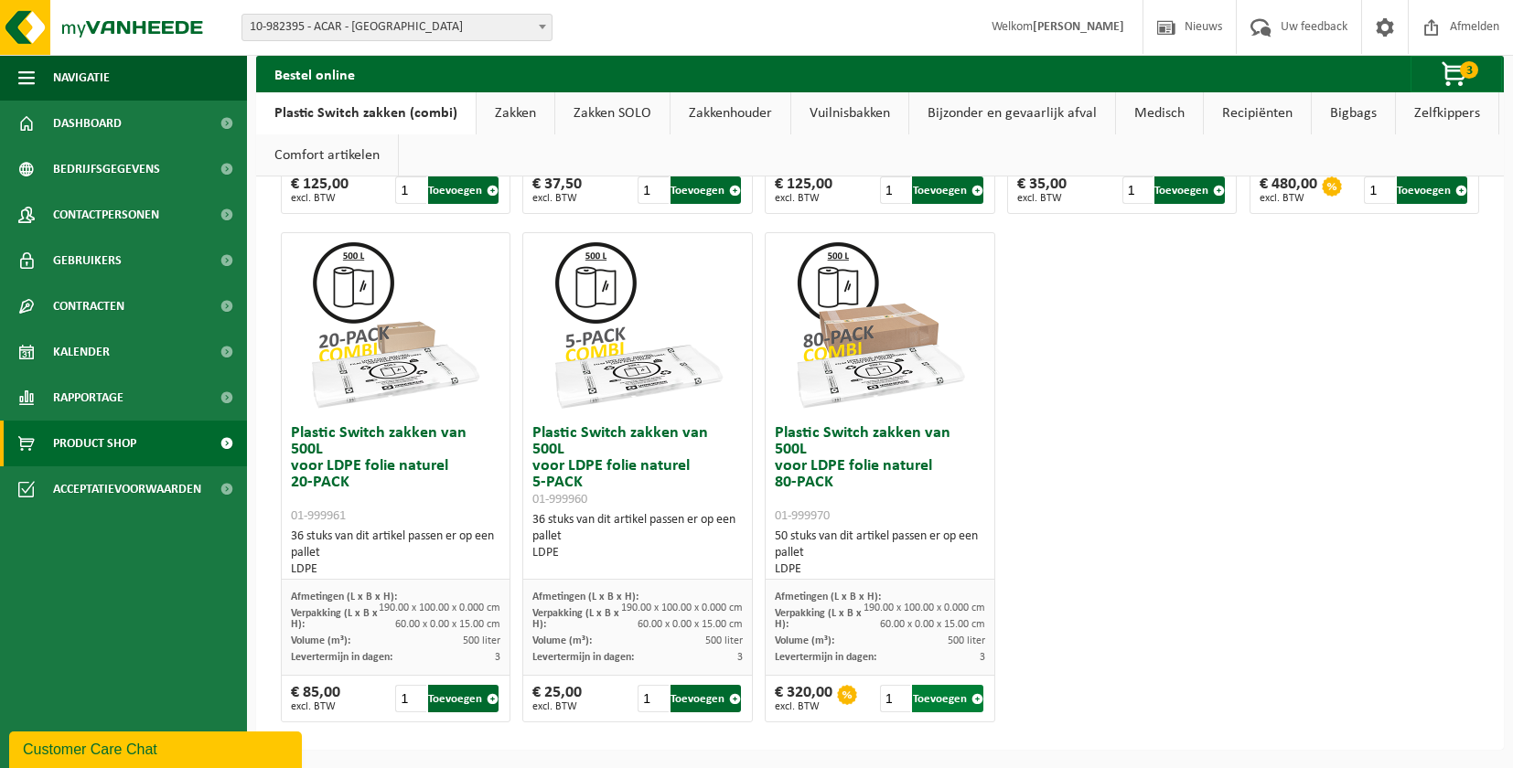
click at [937, 696] on button "Toevoegen" at bounding box center [947, 698] width 70 height 27
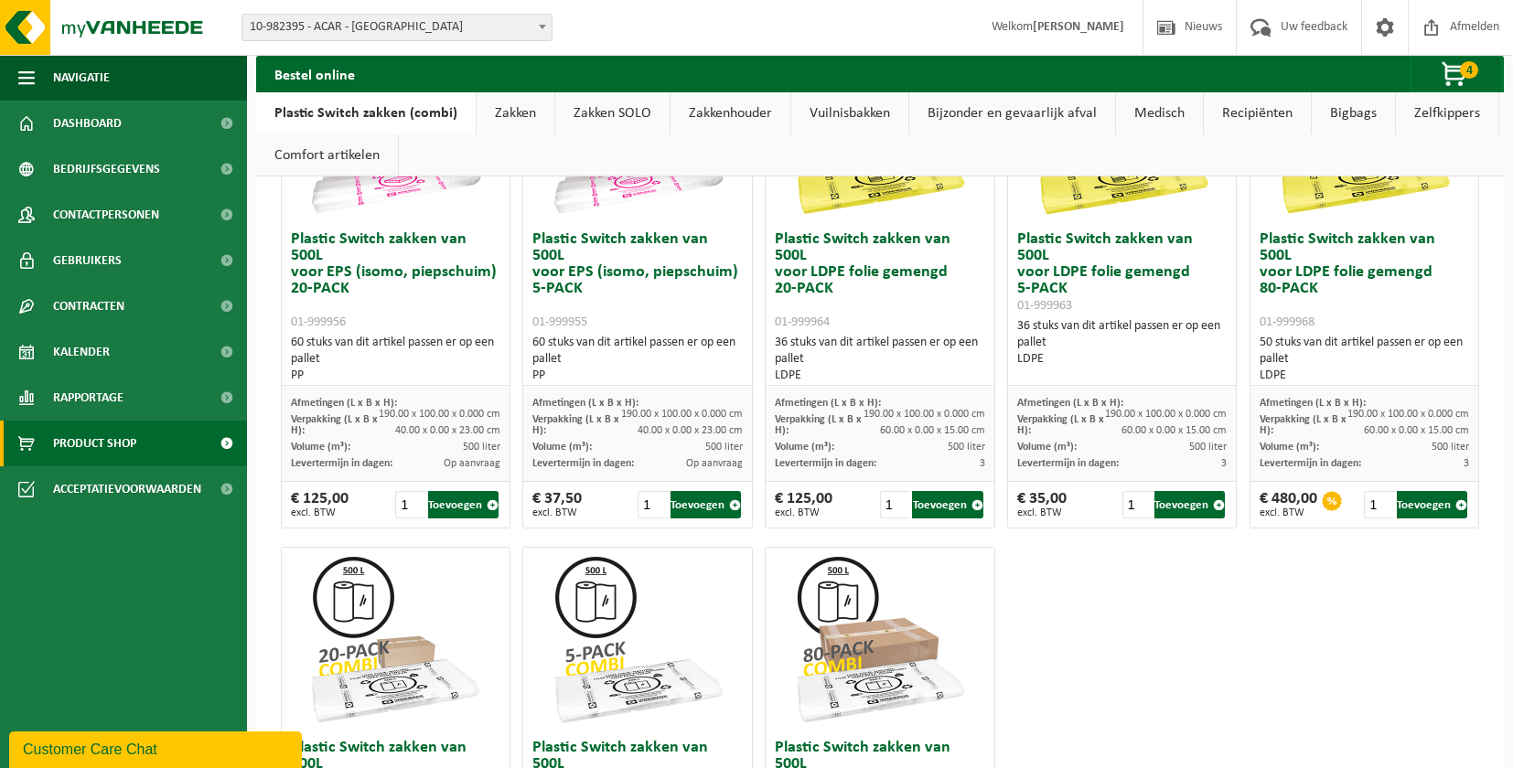
scroll to position [707, 0]
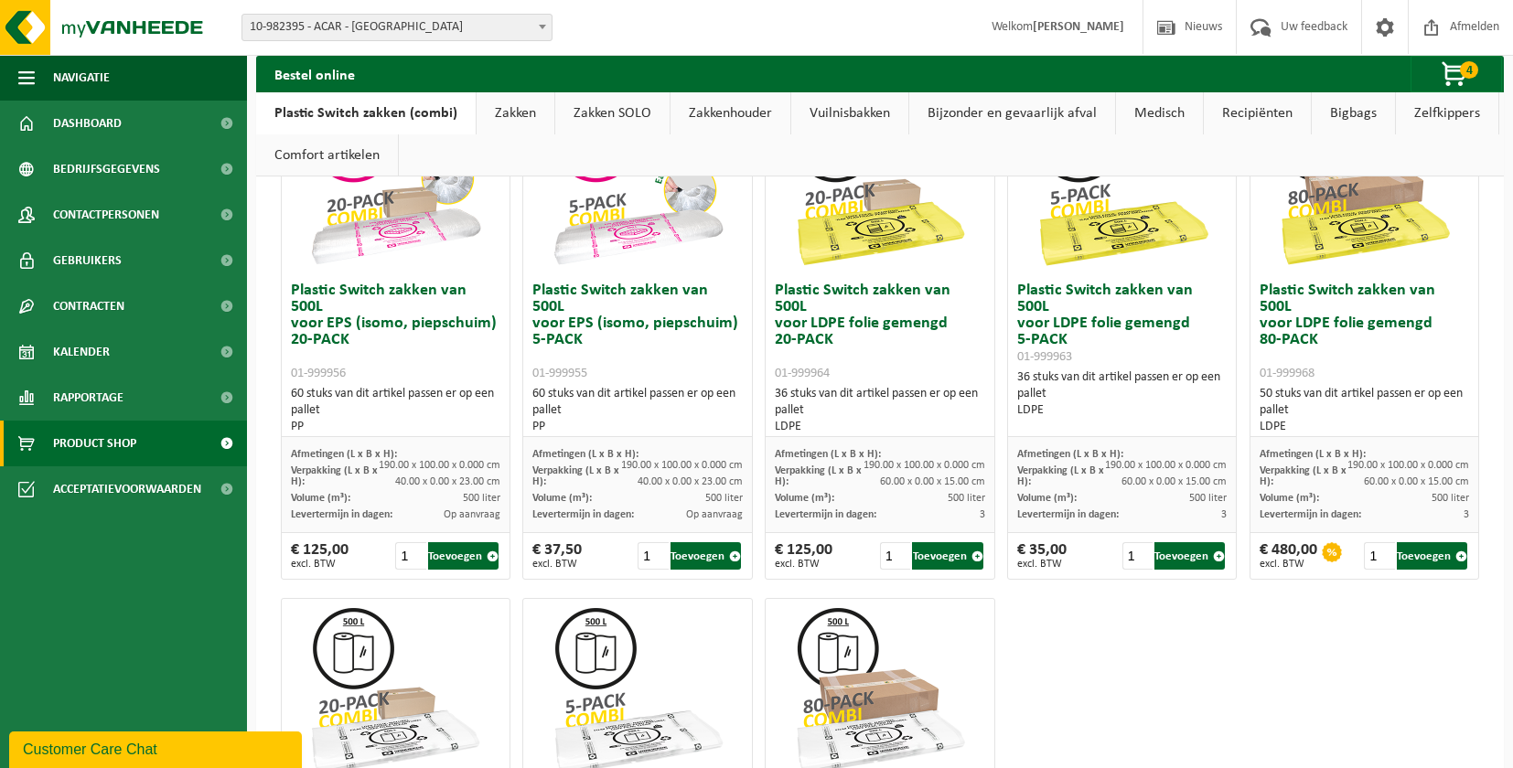
click at [709, 118] on link "Zakkenhouder" at bounding box center [730, 113] width 120 height 42
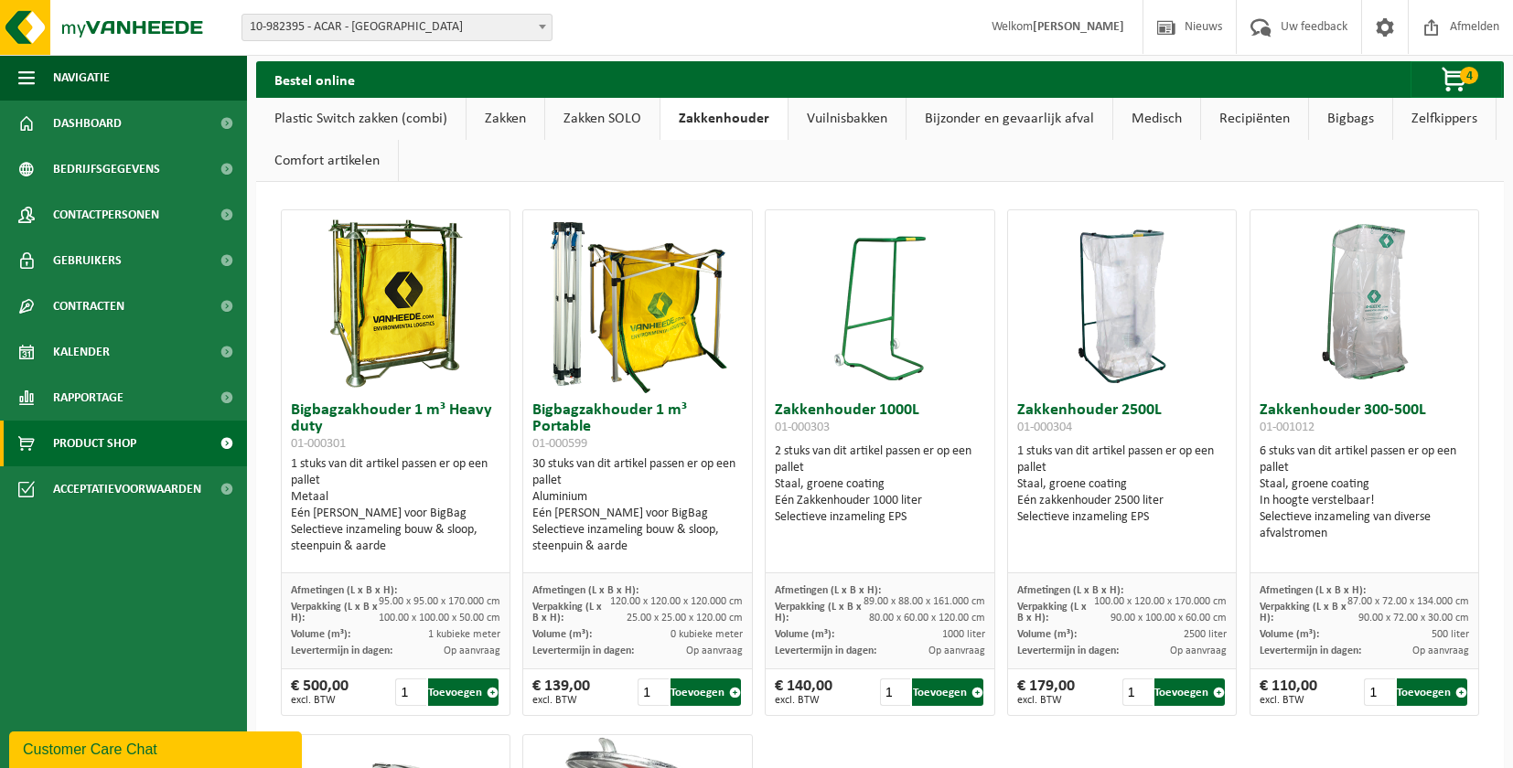
scroll to position [0, 0]
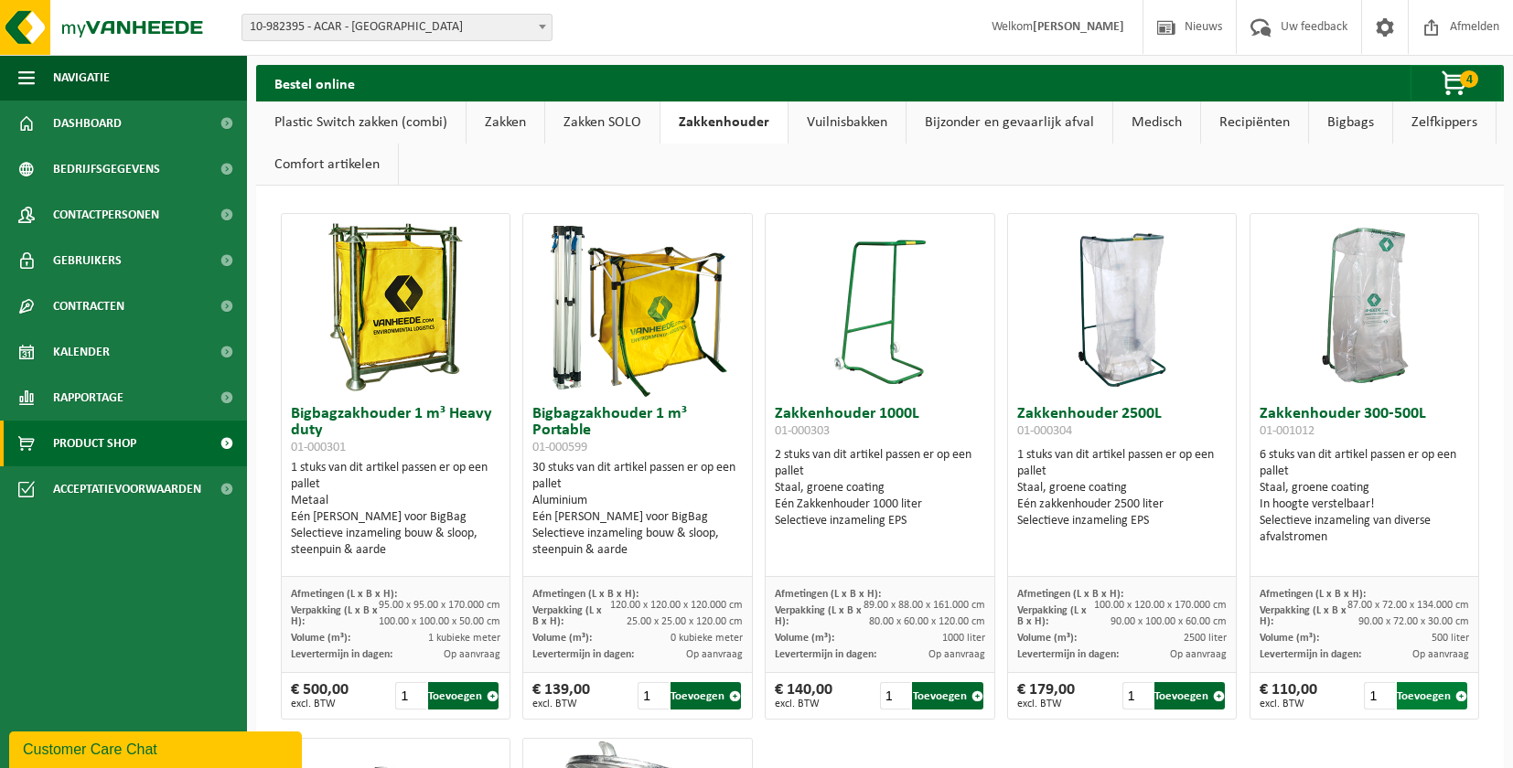
click at [1422, 697] on button "Toevoegen" at bounding box center [1432, 695] width 70 height 27
click at [1446, 83] on span "button" at bounding box center [1454, 84] width 91 height 37
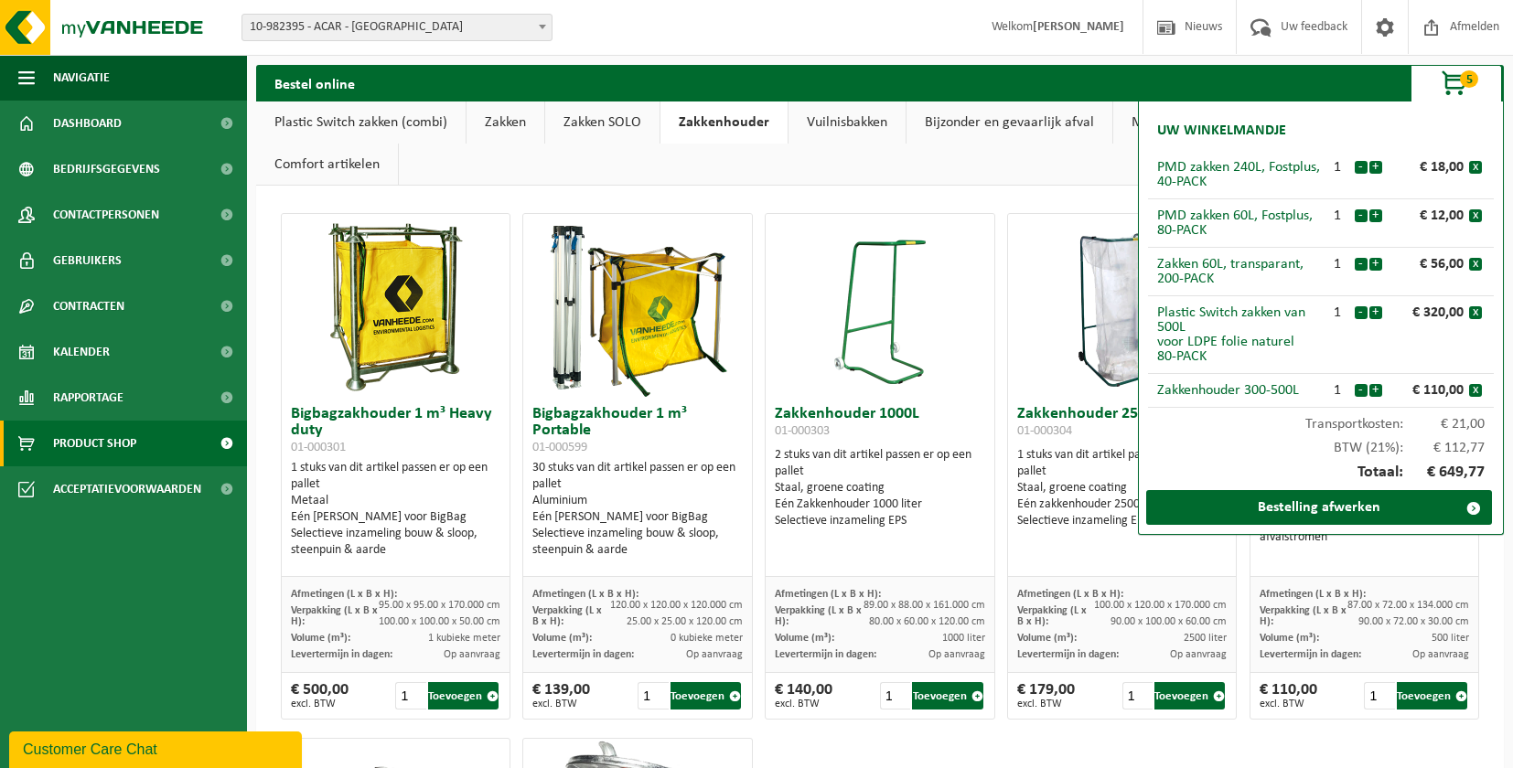
click at [933, 170] on ul "Plastic Switch zakken (combi) Zakken Zakken SOLO Zakkenhouder Vuilnisbakken Bij…" at bounding box center [879, 144] width 1247 height 84
click at [608, 118] on link "Zakken SOLO" at bounding box center [602, 123] width 114 height 42
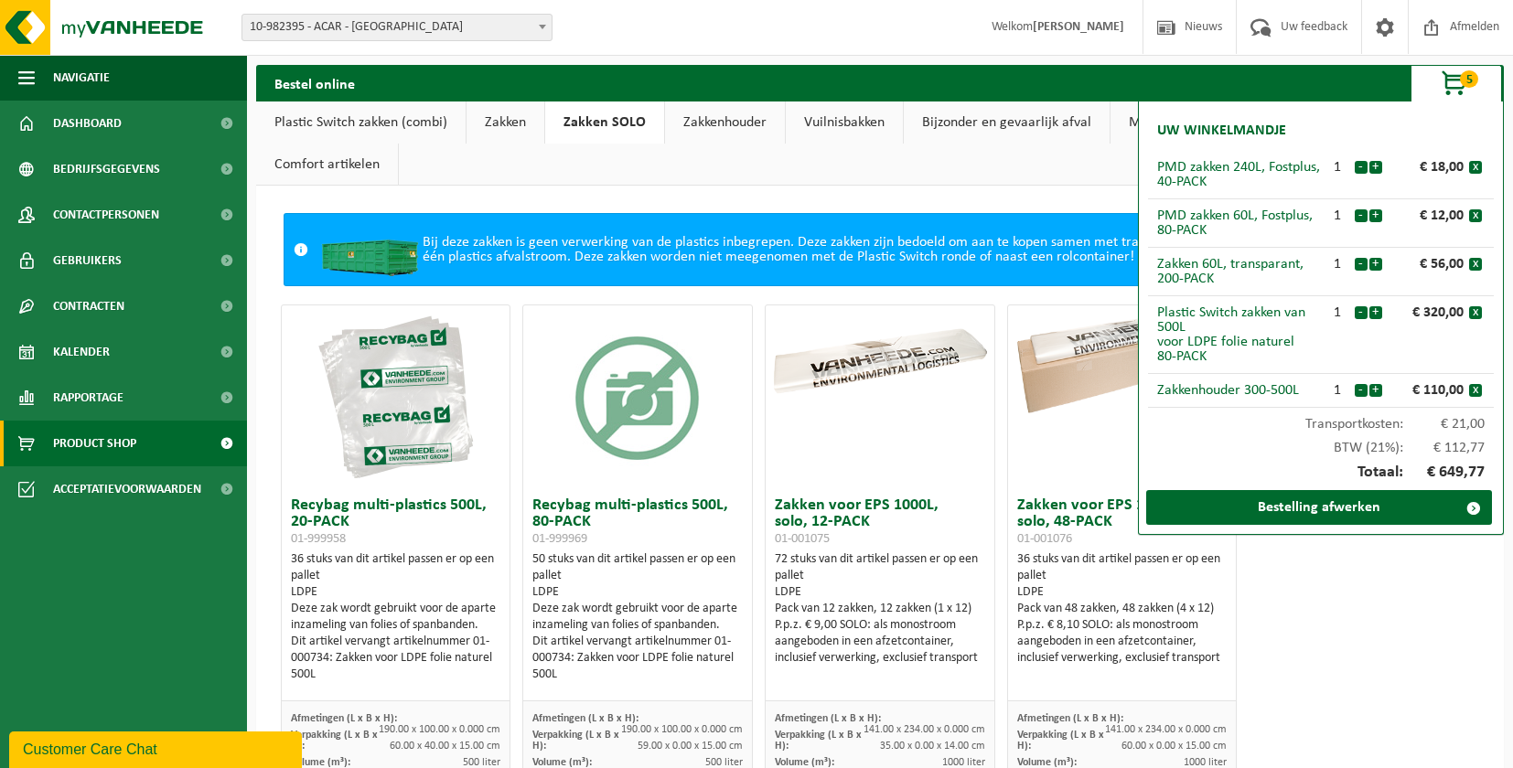
click at [1451, 95] on span "button" at bounding box center [1454, 84] width 91 height 37
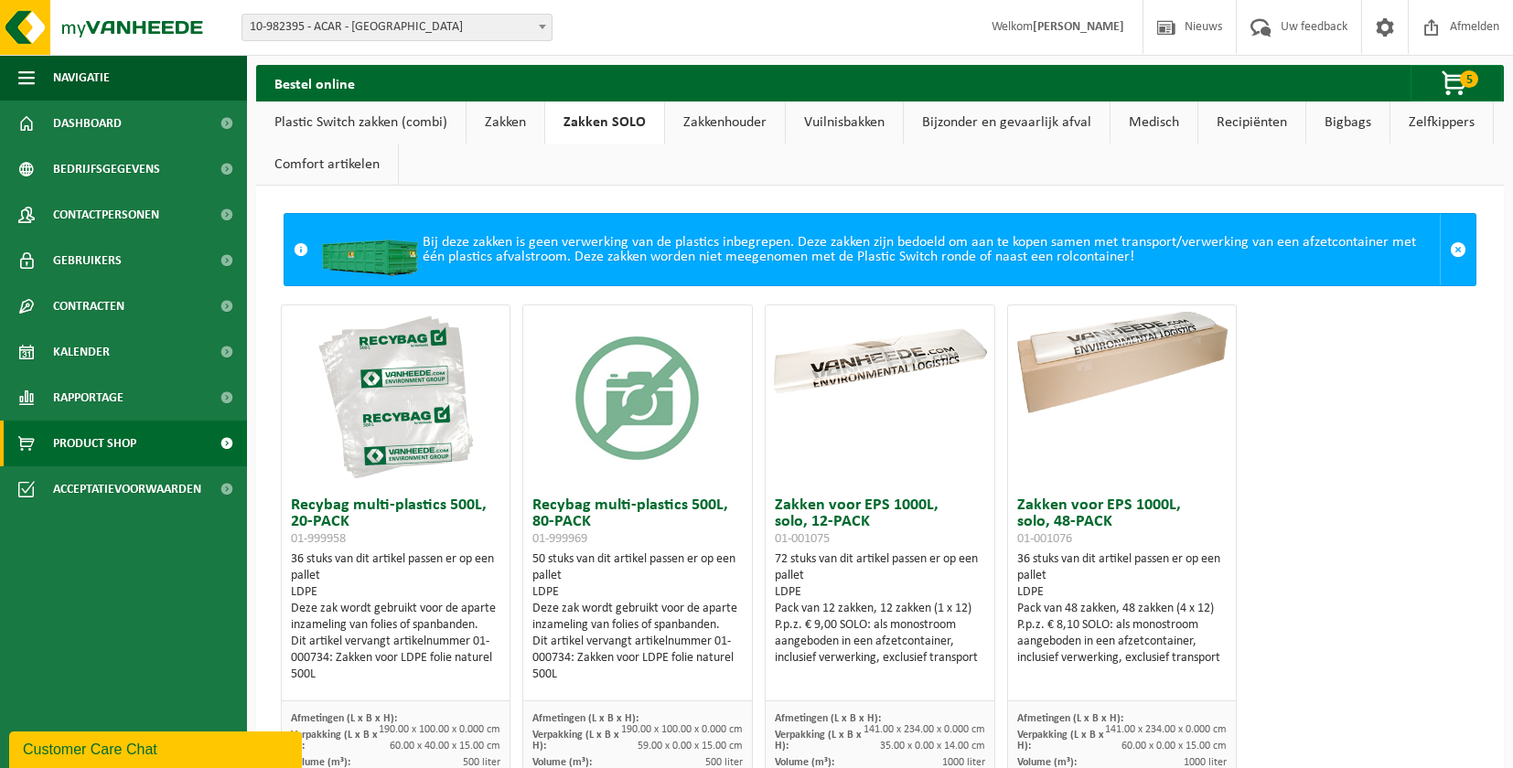
click at [391, 118] on link "Plastic Switch zakken (combi)" at bounding box center [360, 123] width 209 height 42
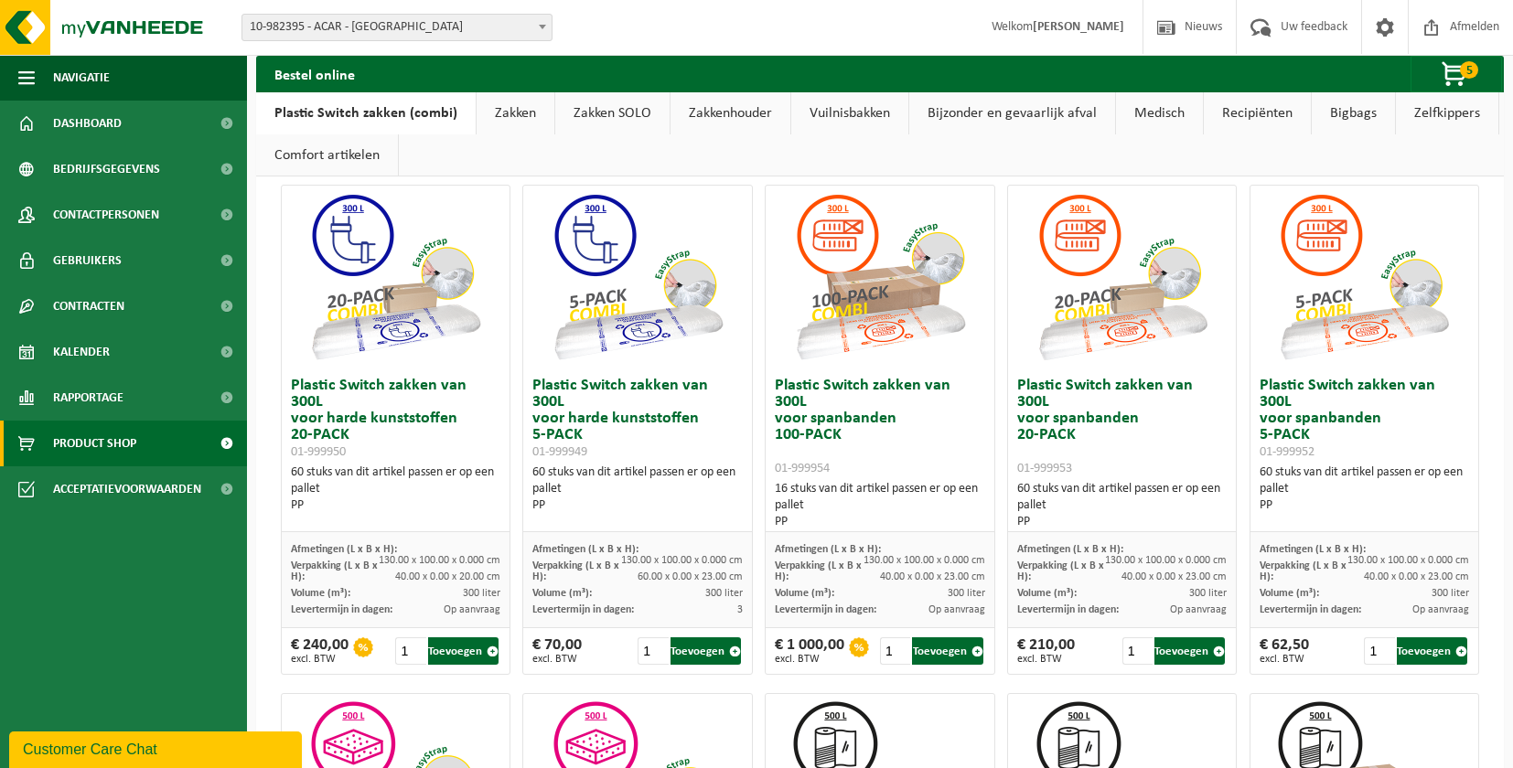
scroll to position [97, 0]
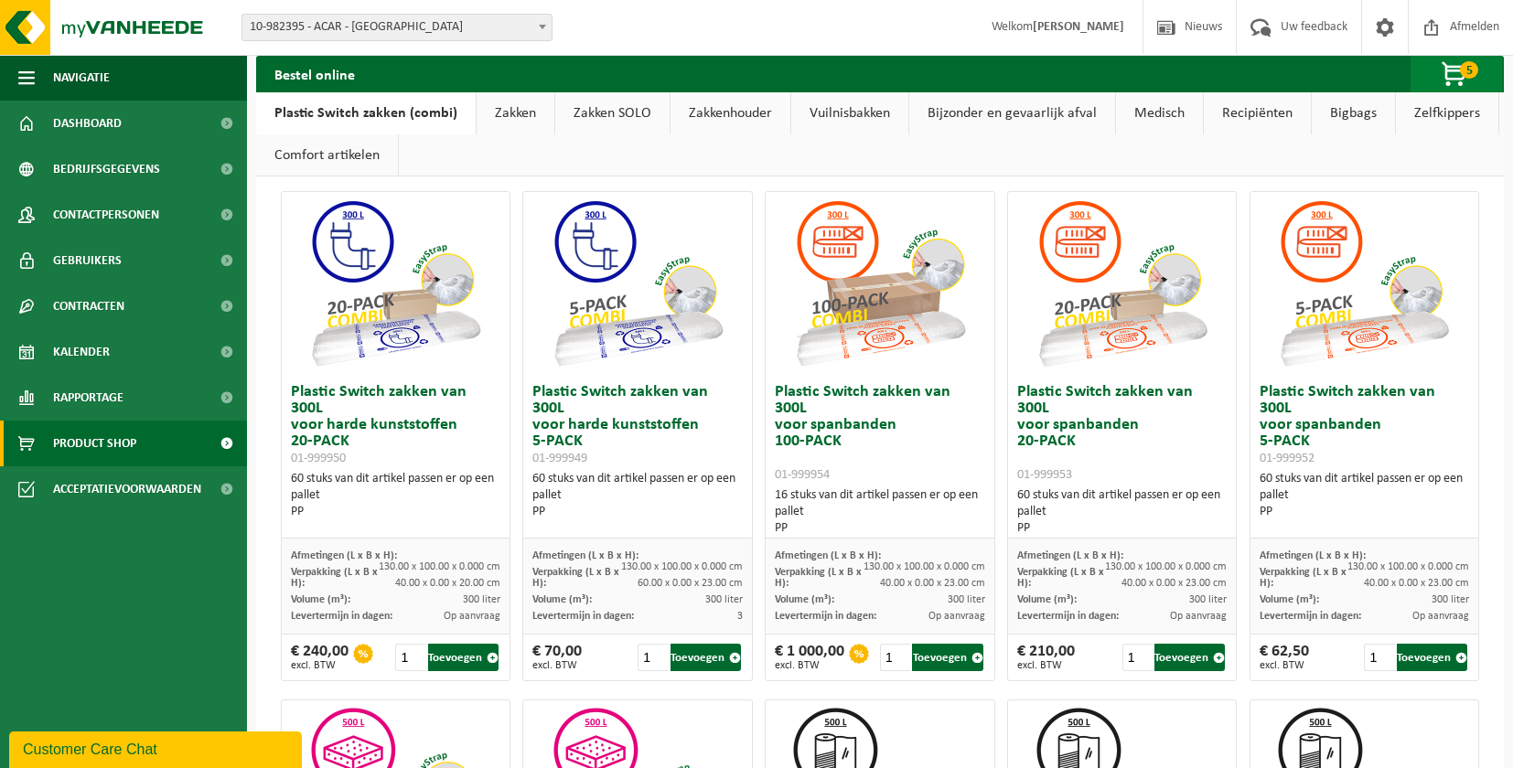
click at [1464, 71] on span "5" at bounding box center [1469, 69] width 18 height 17
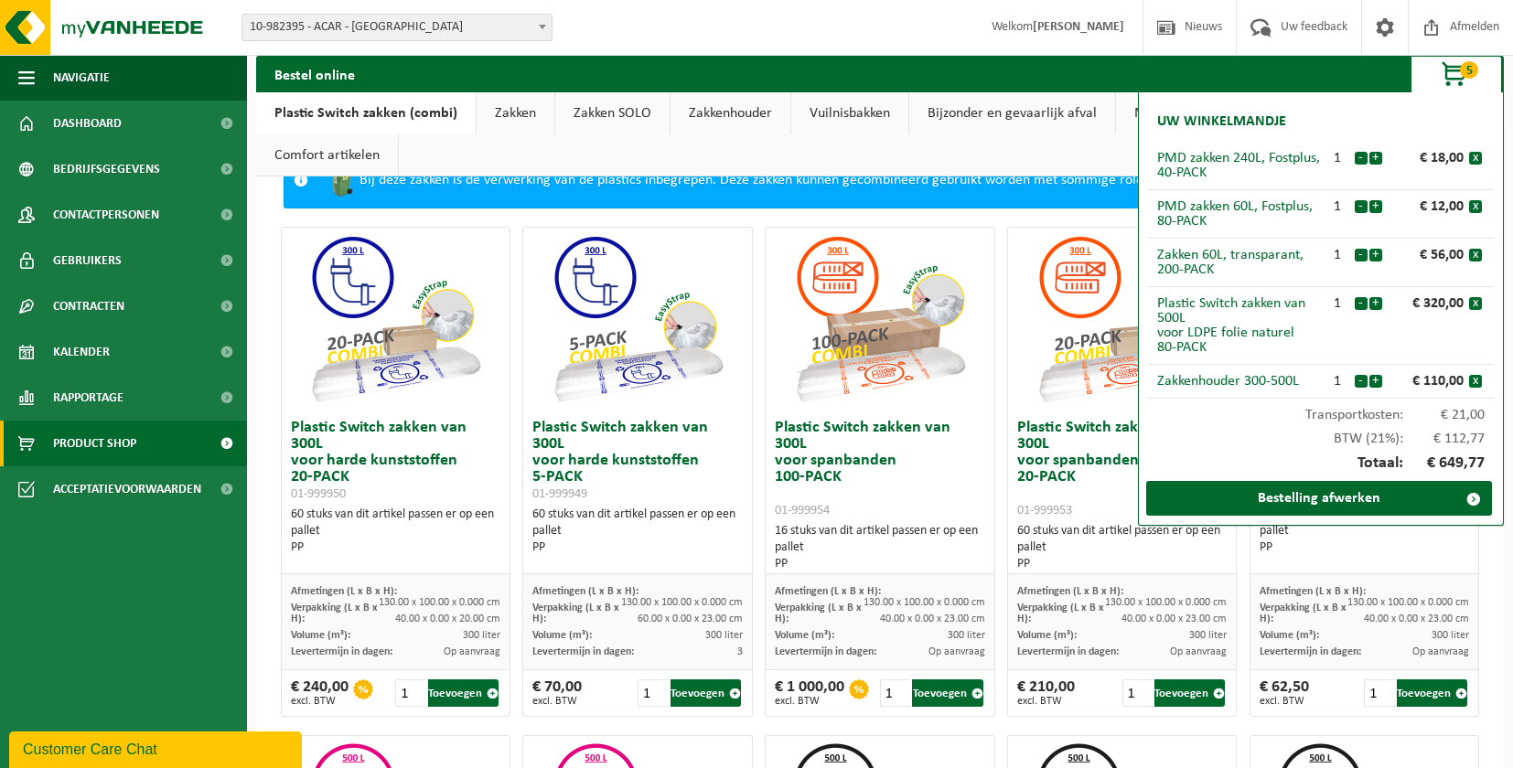
scroll to position [0, 0]
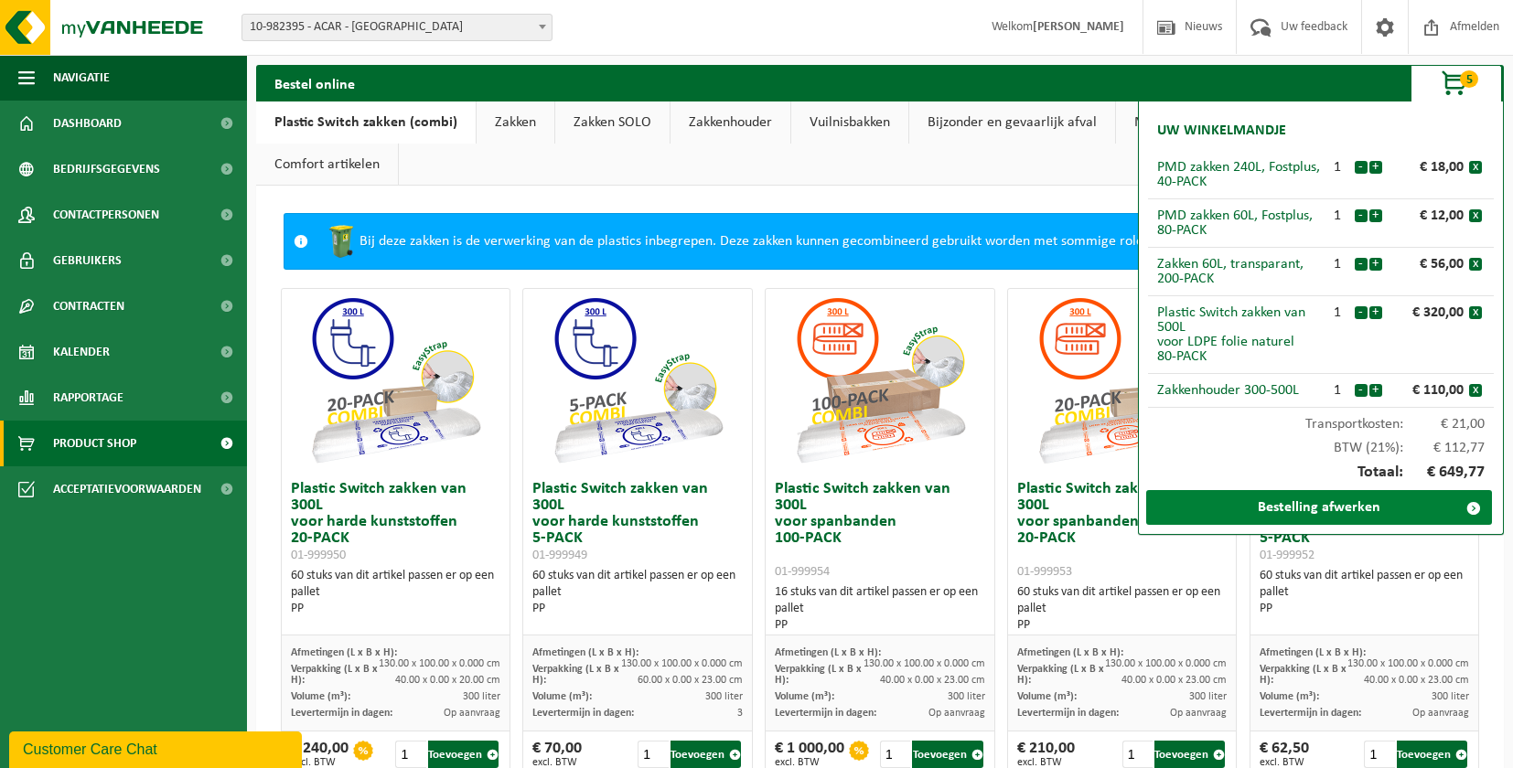
click at [1285, 512] on link "Bestelling afwerken" at bounding box center [1319, 507] width 346 height 35
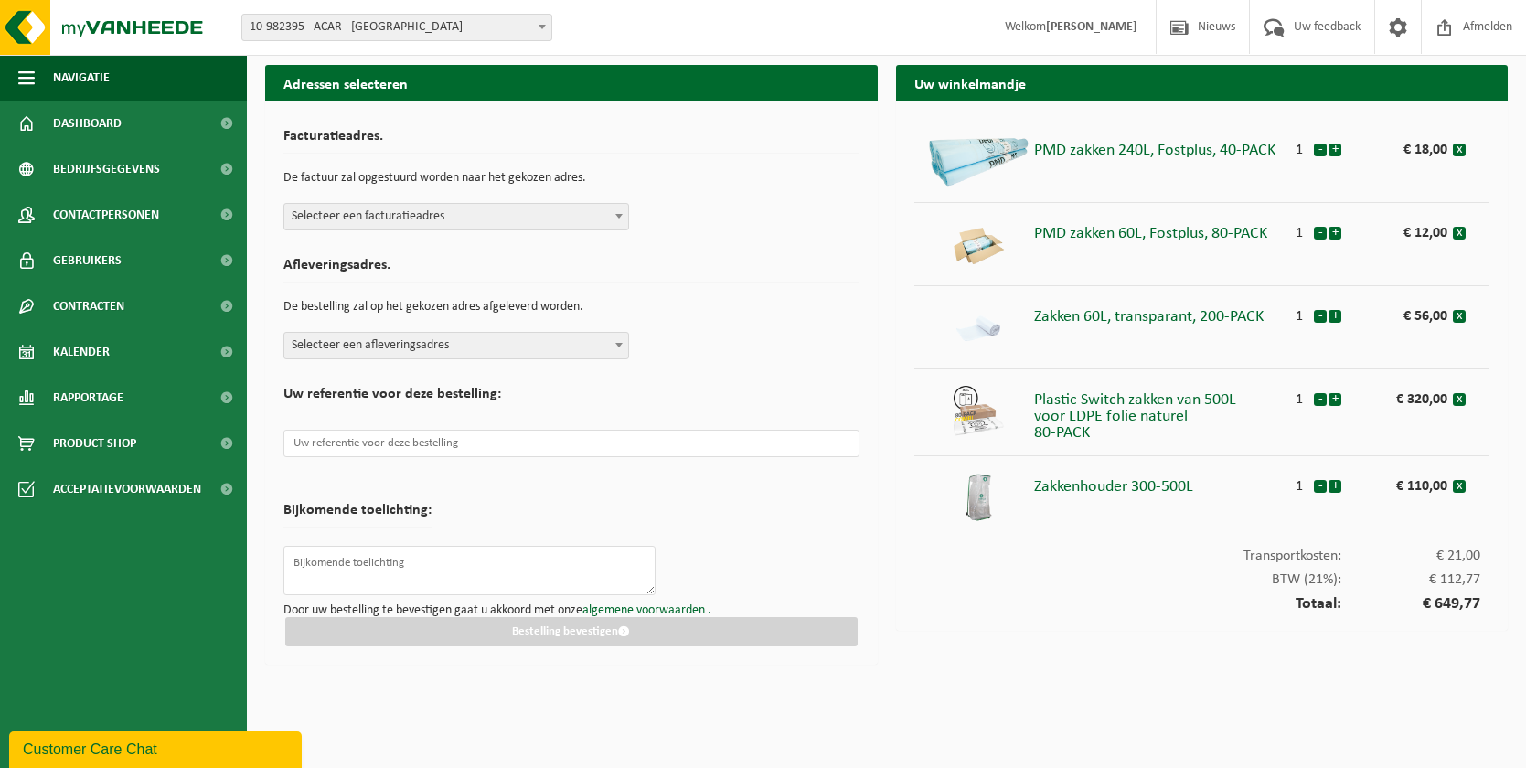
click at [552, 216] on span "Selecteer een facturatieadres" at bounding box center [456, 217] width 344 height 26
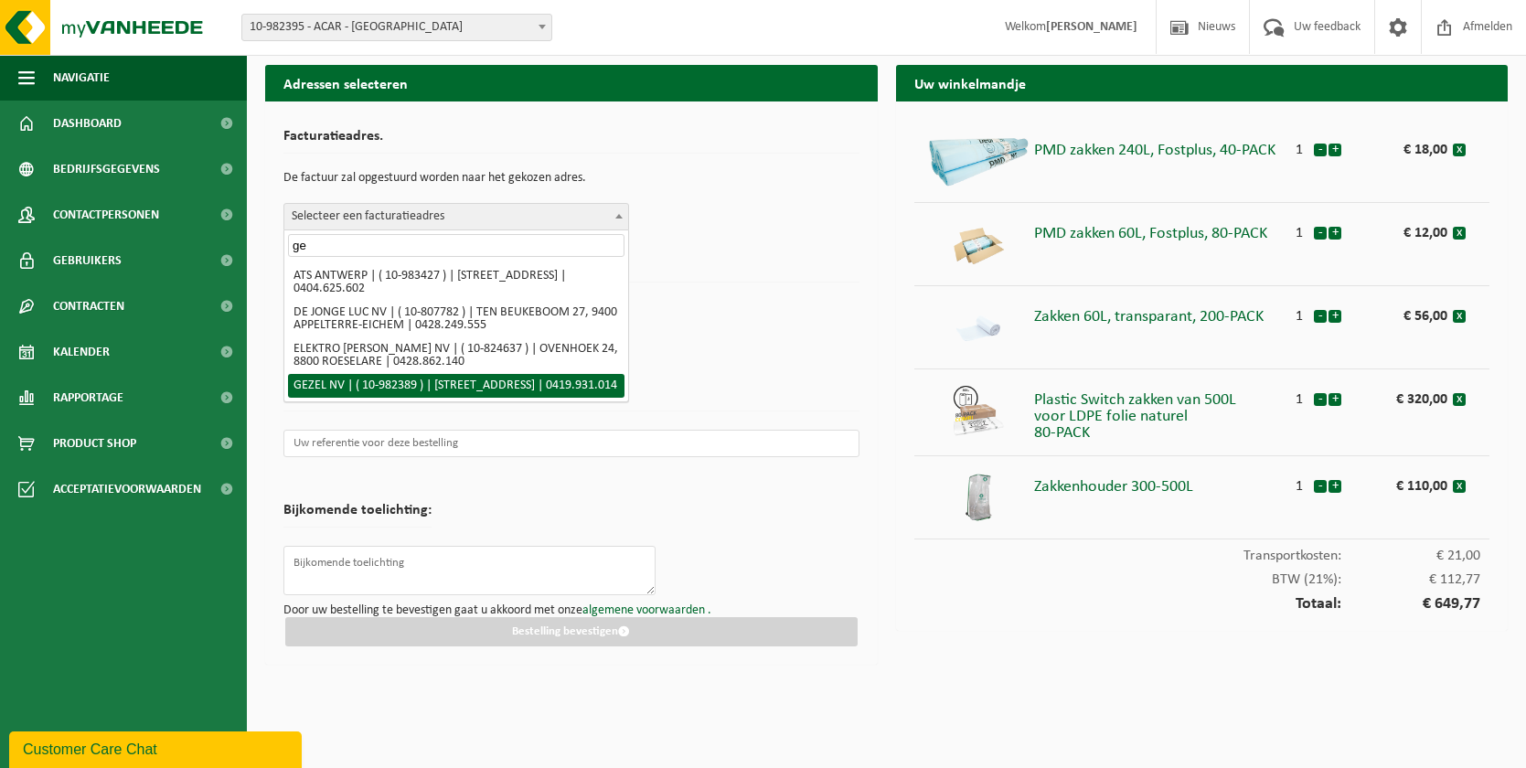
type input "ge"
select select "162555"
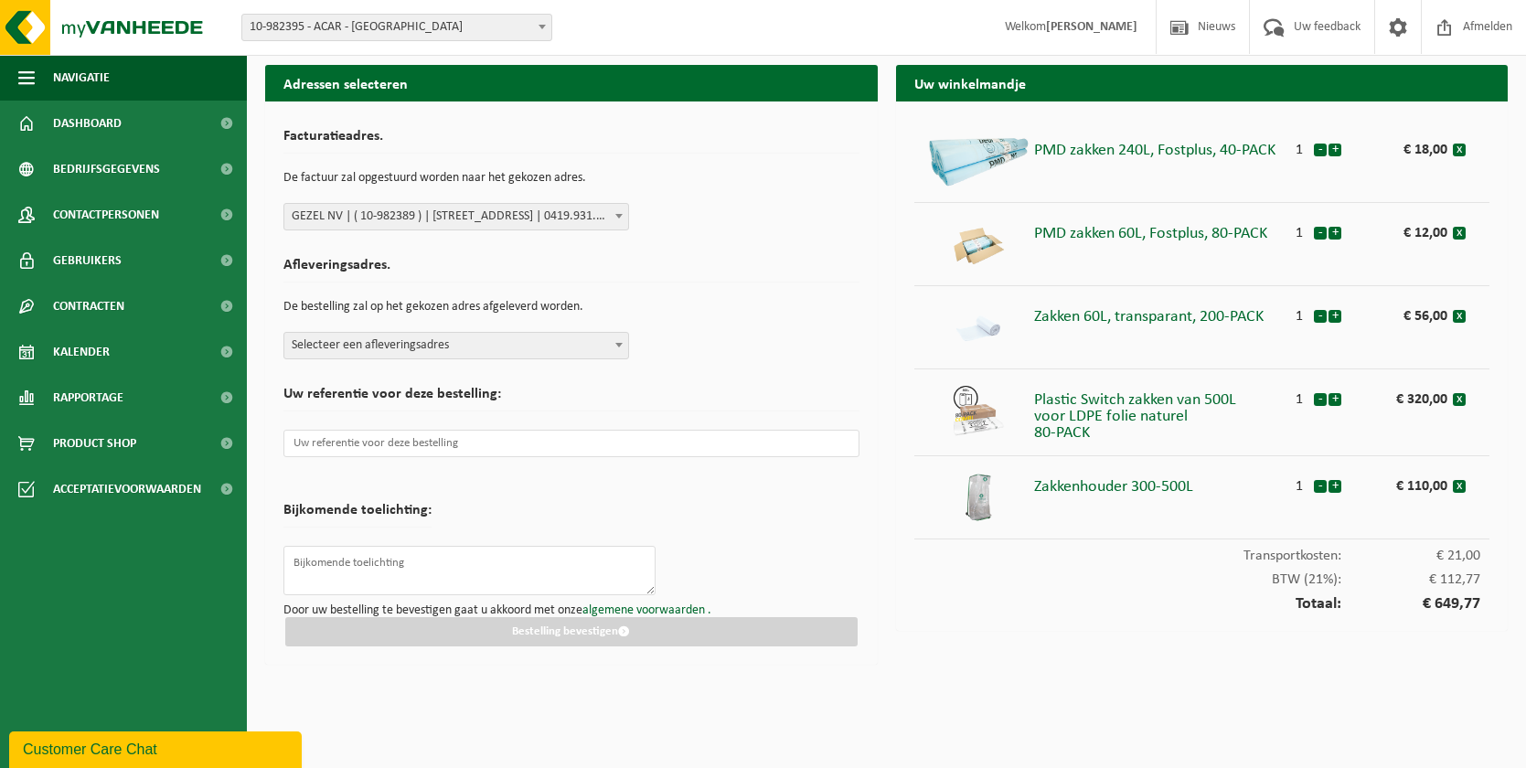
click at [409, 341] on span "Selecteer een afleveringsadres" at bounding box center [456, 346] width 344 height 26
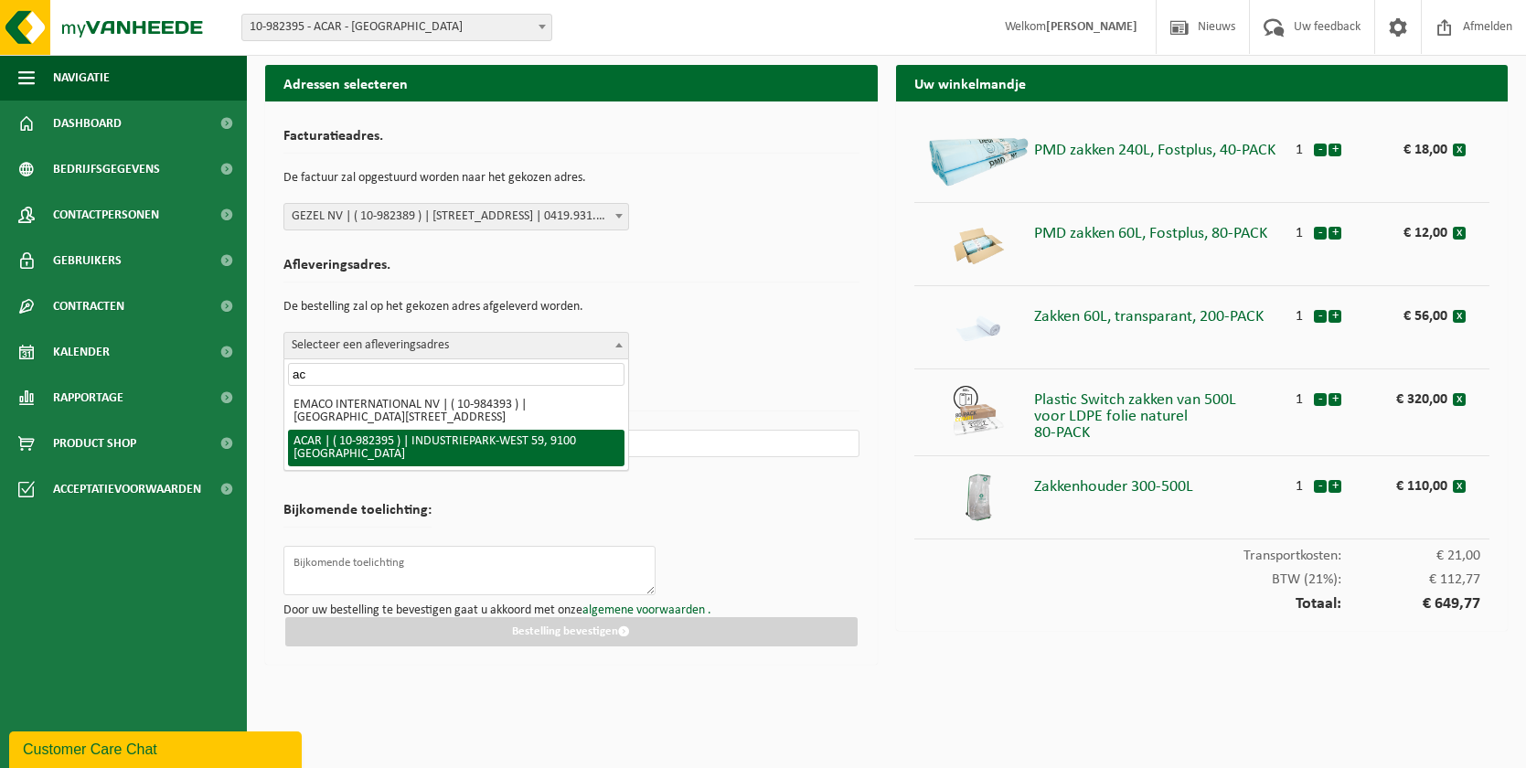
type input "ac"
select select "162558"
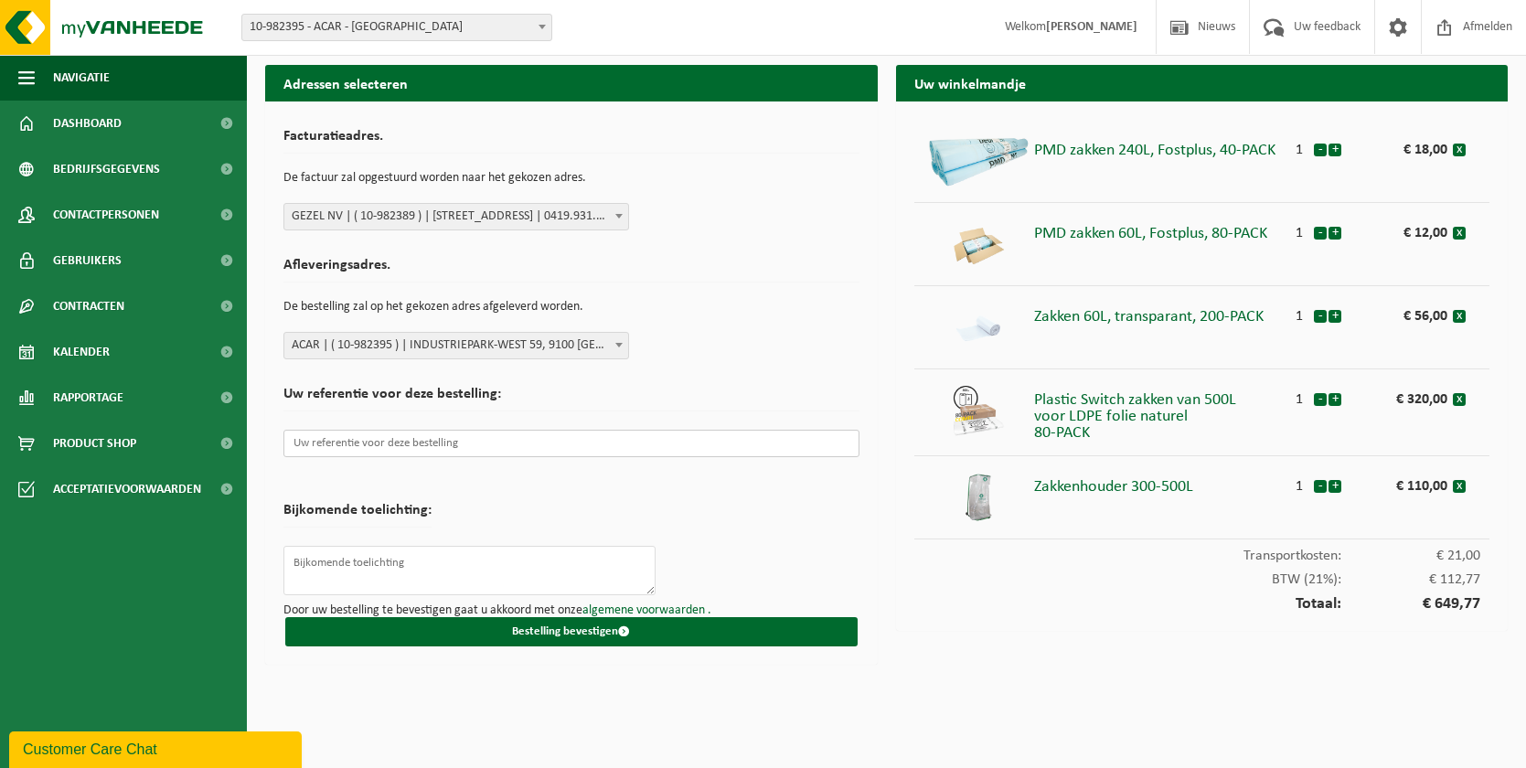
click at [392, 449] on input "text" at bounding box center [572, 443] width 576 height 27
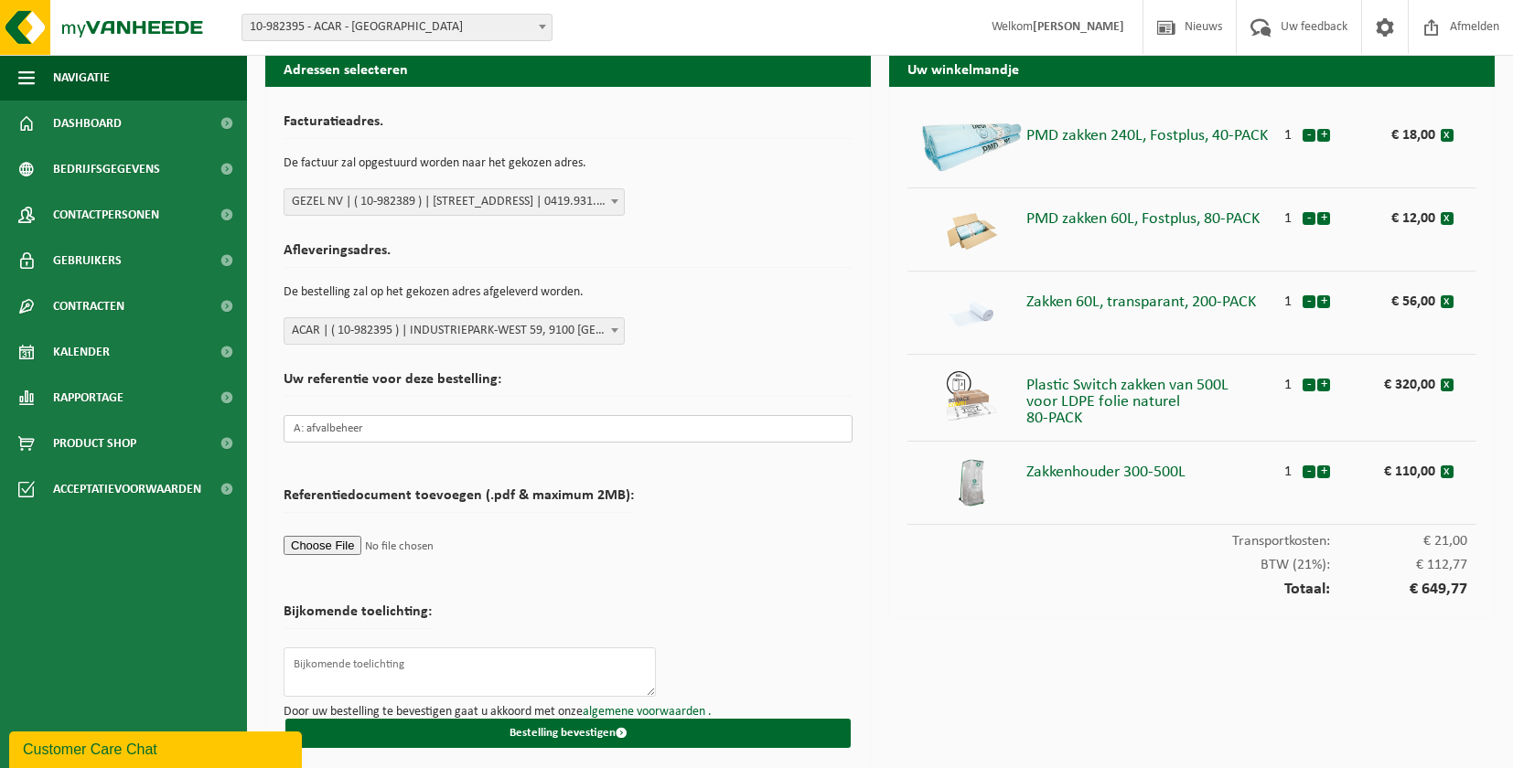
scroll to position [19, 0]
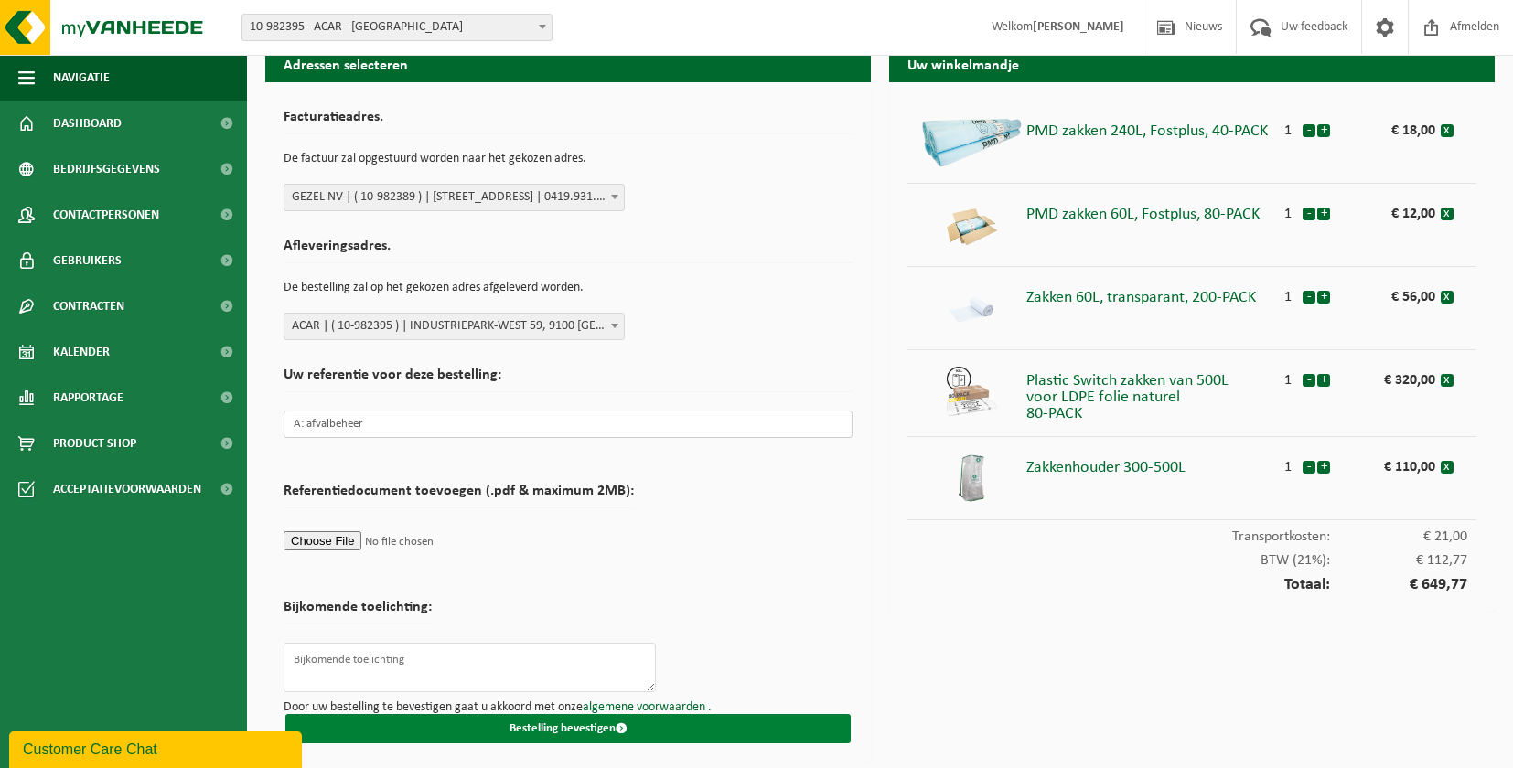
type input "A: afvalbeheer"
click at [559, 729] on button "Bestelling bevestigen" at bounding box center [567, 728] width 565 height 29
